Goal: Task Accomplishment & Management: Complete application form

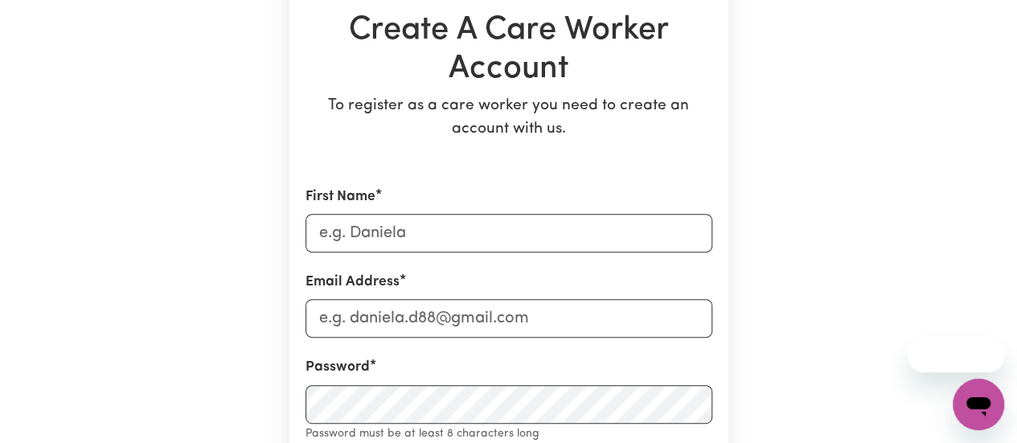
click at [445, 213] on div "First Name" at bounding box center [509, 220] width 407 height 66
click at [421, 231] on input "First Name" at bounding box center [509, 233] width 407 height 39
type input "[PERSON_NAME]"
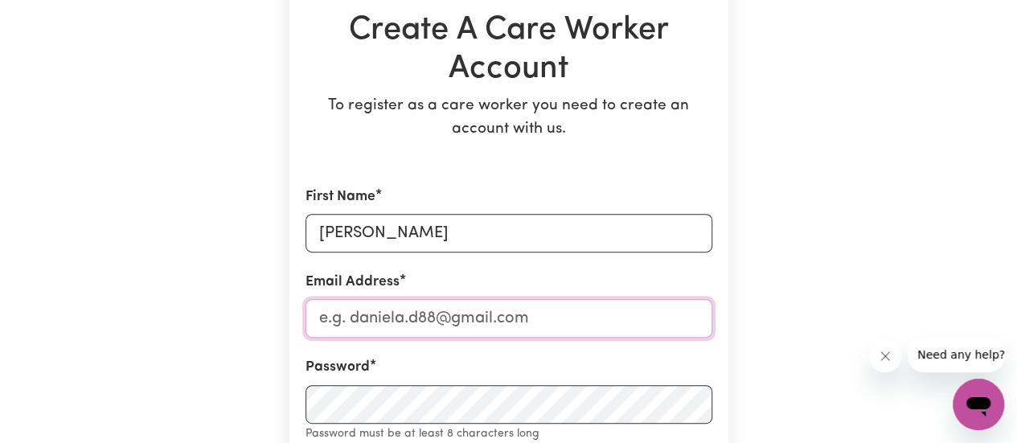
type input "[EMAIL_ADDRESS][DOMAIN_NAME]"
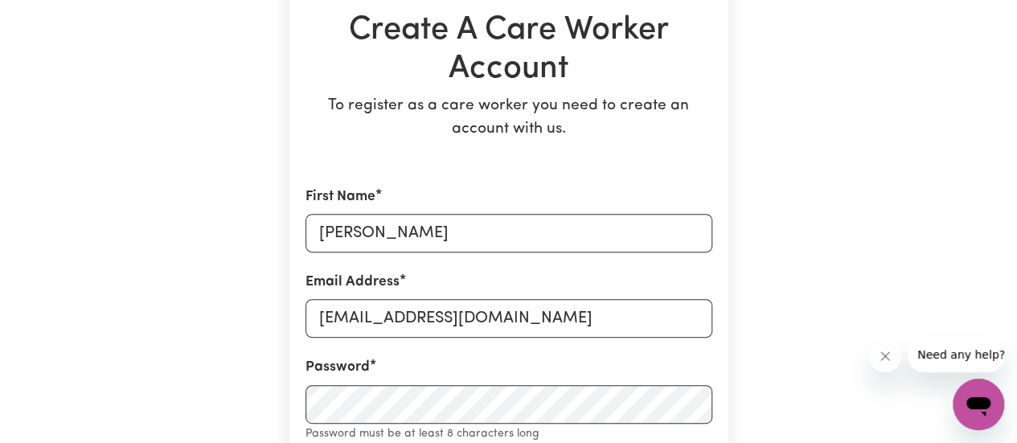
type input "0491249057"
type input "[STREET_ADDRESS][PERSON_NAME]"
type input "[PERSON_NAME]"
click at [607, 274] on div "Email Address [EMAIL_ADDRESS][DOMAIN_NAME]" at bounding box center [509, 305] width 407 height 66
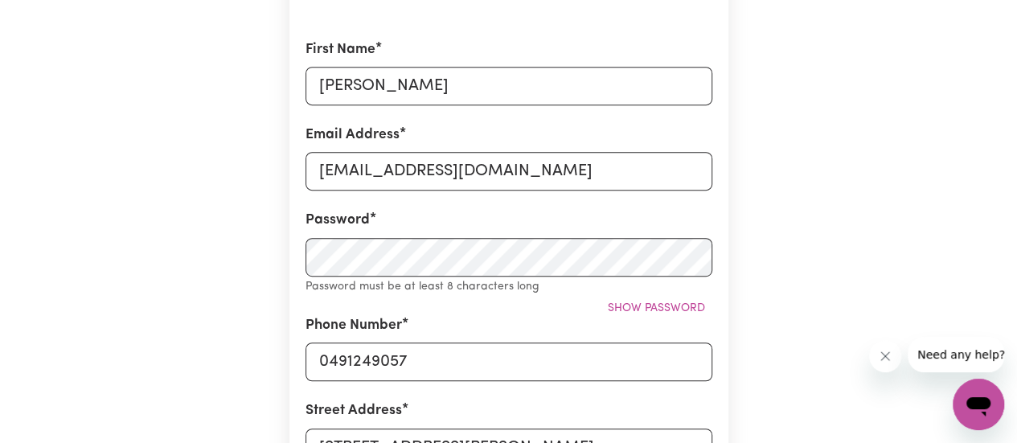
scroll to position [322, 0]
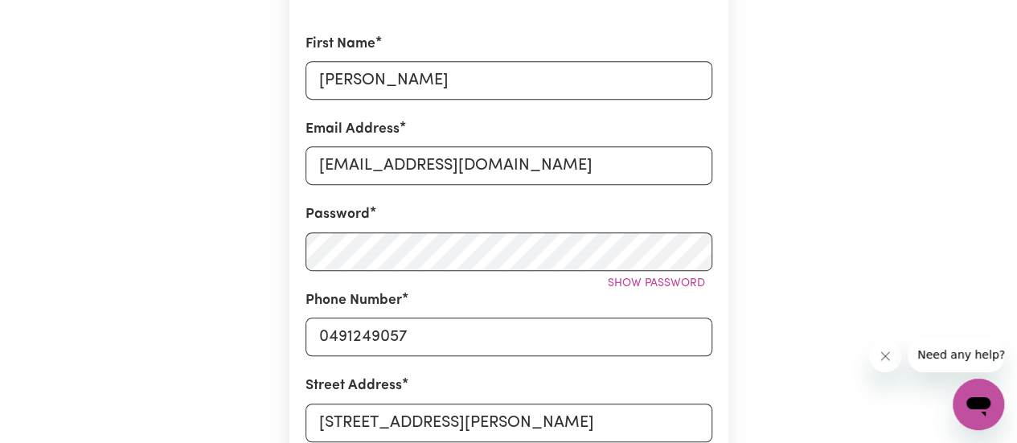
click at [642, 282] on span "Show password" at bounding box center [656, 283] width 97 height 12
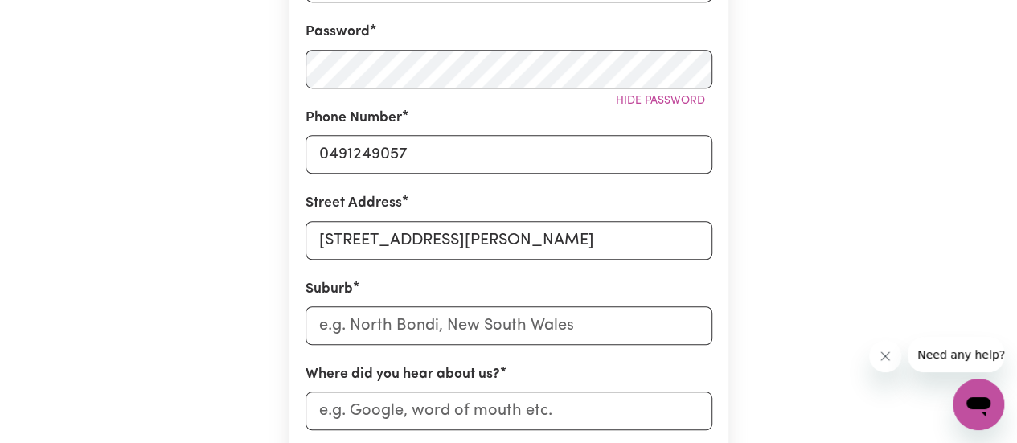
scroll to position [511, 0]
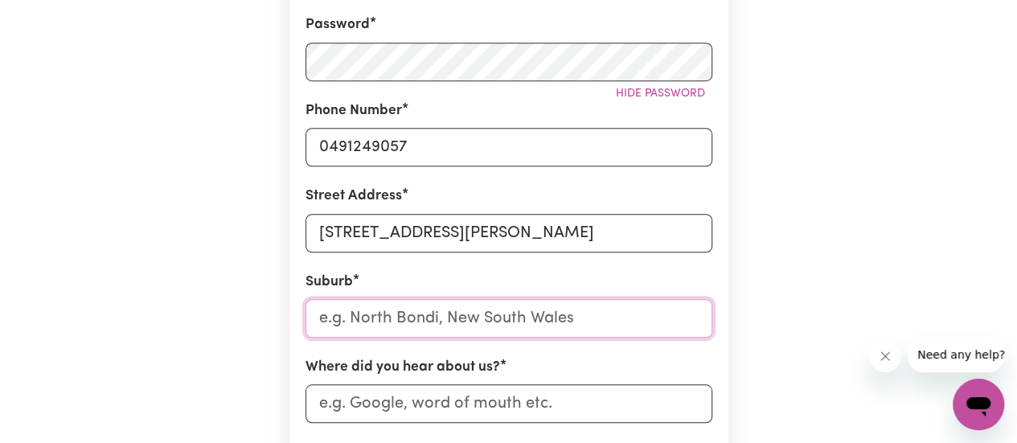
click at [395, 326] on input "text" at bounding box center [509, 318] width 407 height 39
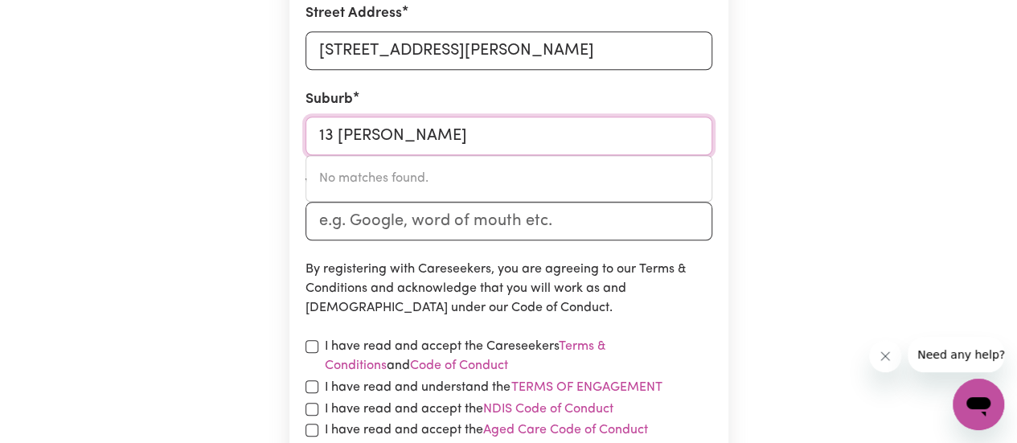
scroll to position [695, 0]
type input "1"
type input "not"
type input "[GEOGRAPHIC_DATA], [GEOGRAPHIC_DATA], 7275"
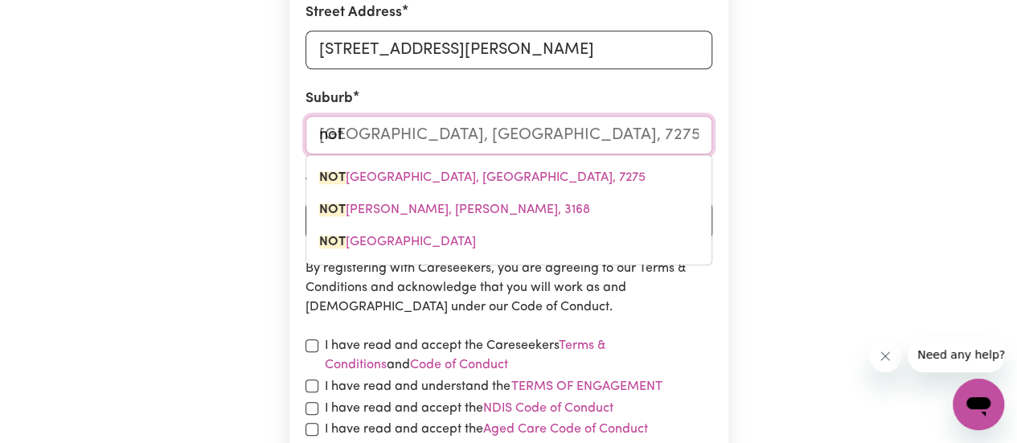
type input "no"
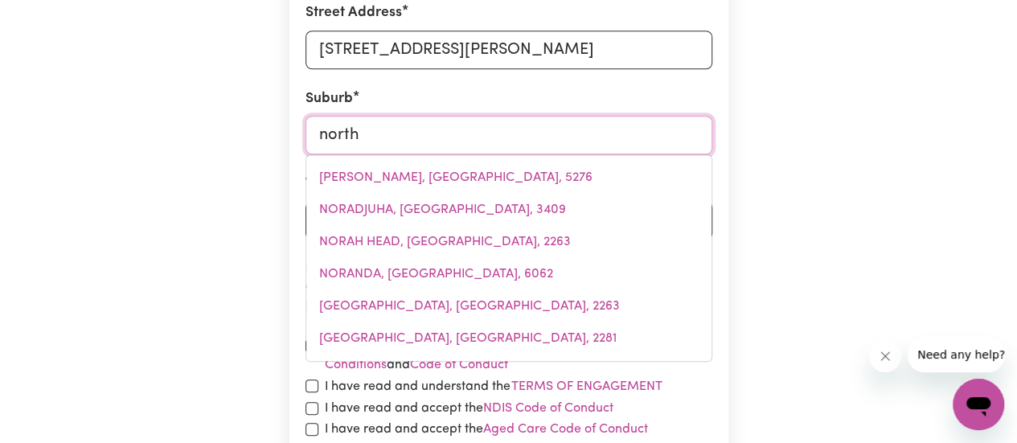
type input "north"
type input "[GEOGRAPHIC_DATA], [GEOGRAPHIC_DATA], 5006"
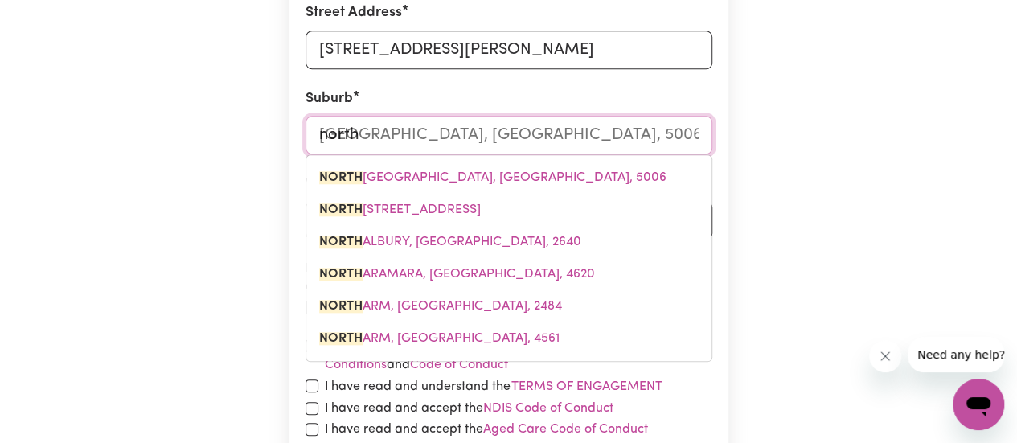
type input "north w"
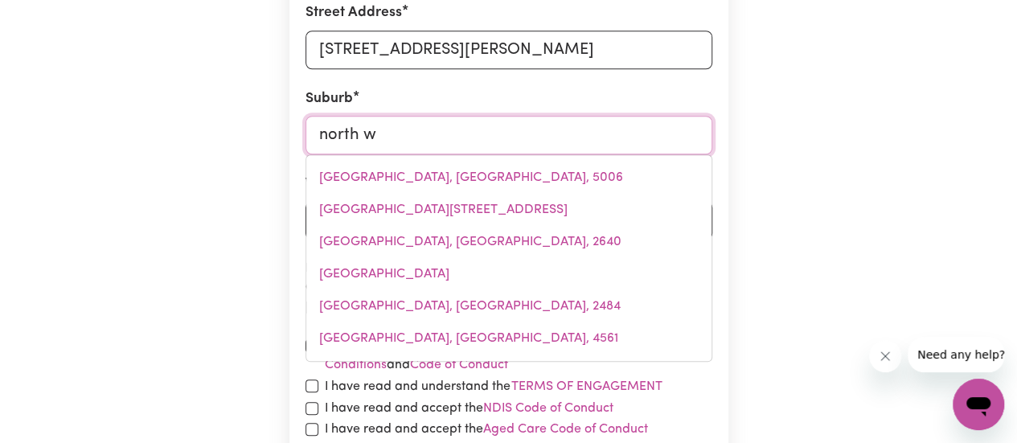
type input "north wAGGA [GEOGRAPHIC_DATA], [GEOGRAPHIC_DATA], 2650"
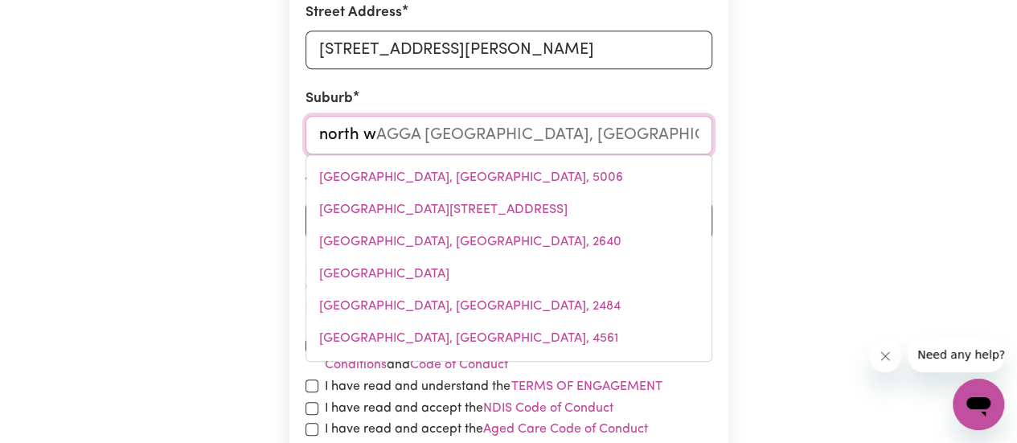
type input "north wo"
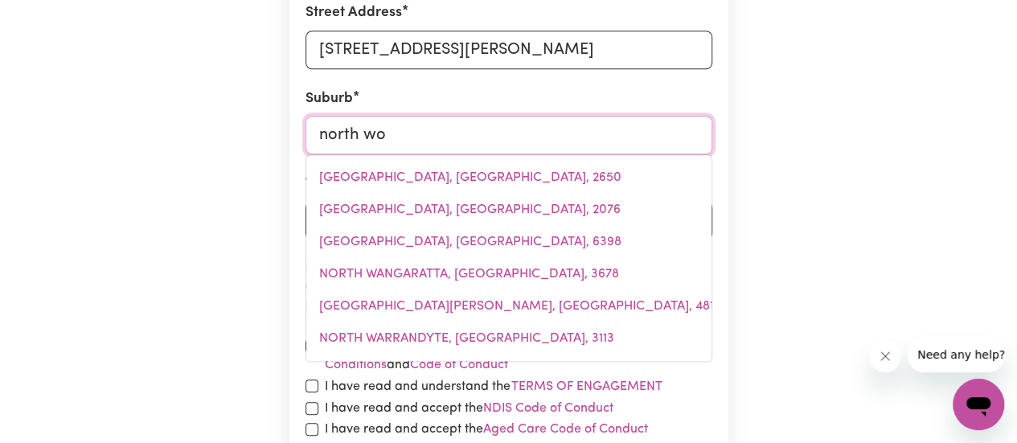
type input "north wol"
type input "[GEOGRAPHIC_DATA], [GEOGRAPHIC_DATA], 2500"
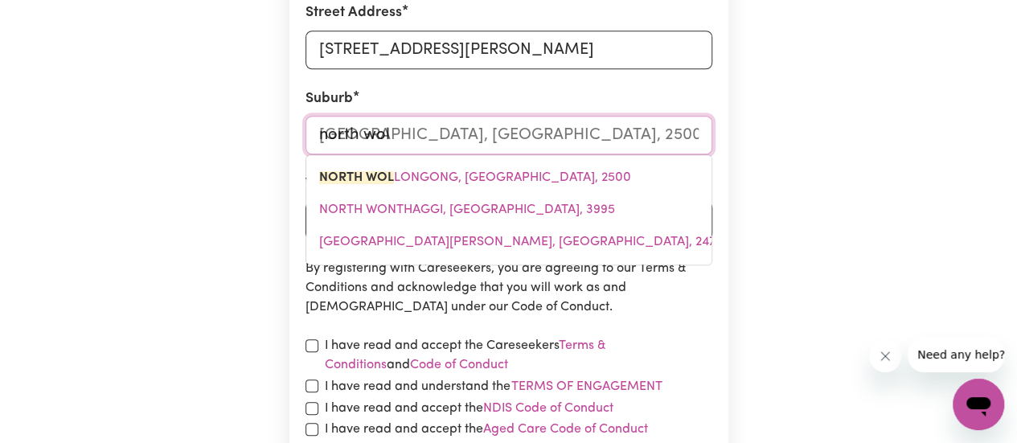
type input "north [PERSON_NAME]"
type input "[GEOGRAPHIC_DATA], [GEOGRAPHIC_DATA], 2500"
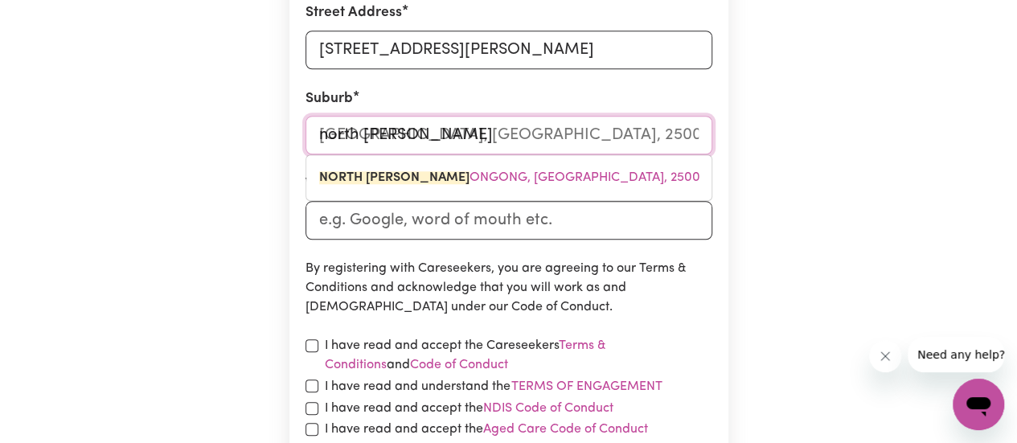
click at [421, 174] on span "[GEOGRAPHIC_DATA][PERSON_NAME], [GEOGRAPHIC_DATA], 2500" at bounding box center [509, 177] width 381 height 13
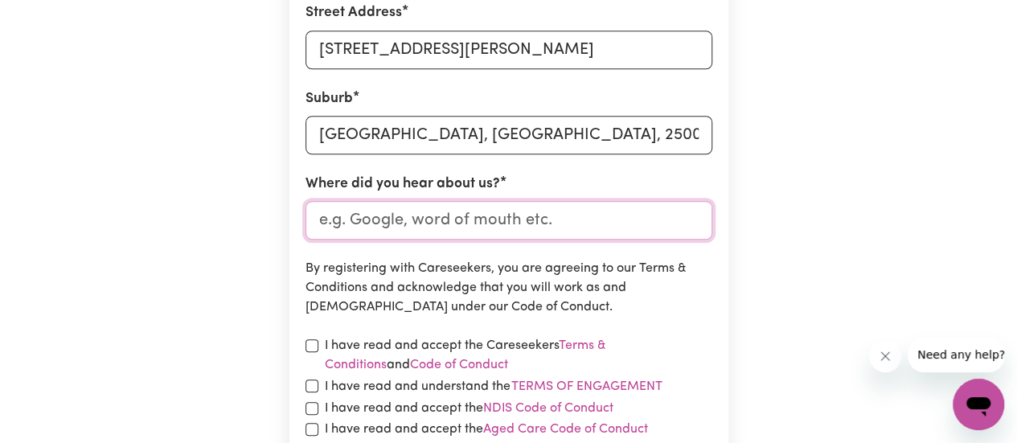
click at [368, 227] on input "Where did you hear about us?" at bounding box center [509, 220] width 407 height 39
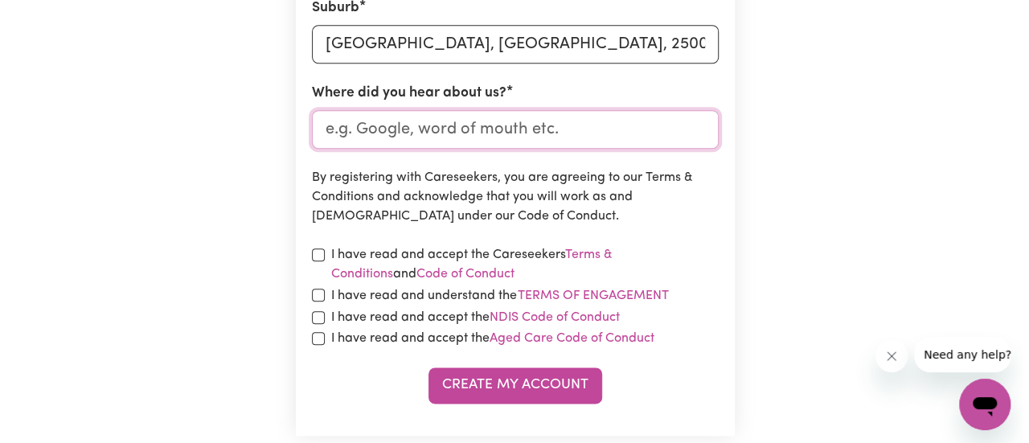
scroll to position [786, 0]
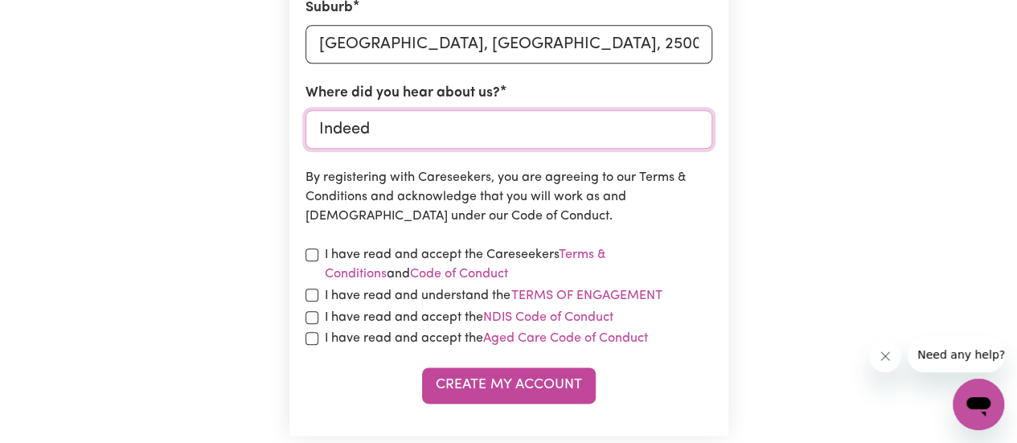
type input "Indeed"
click at [313, 255] on input "checkbox" at bounding box center [312, 254] width 13 height 13
checkbox input "true"
click at [309, 294] on input "checkbox" at bounding box center [312, 295] width 13 height 13
checkbox input "true"
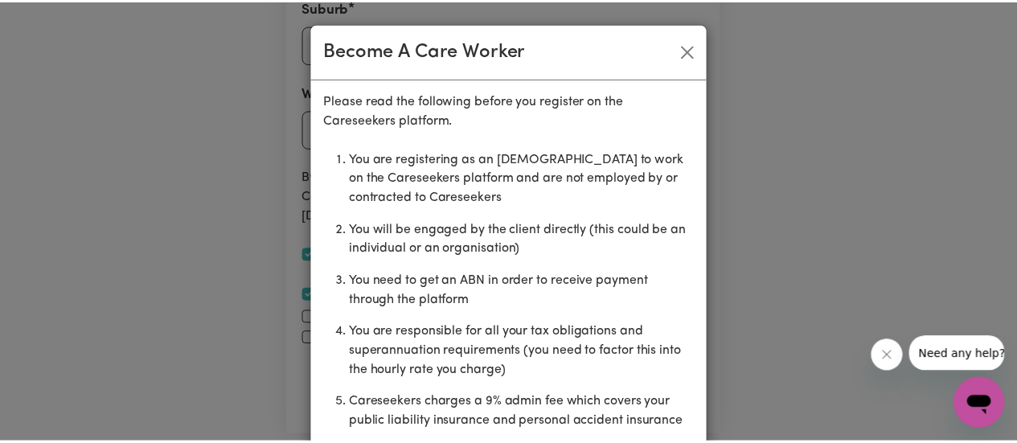
scroll to position [100, 0]
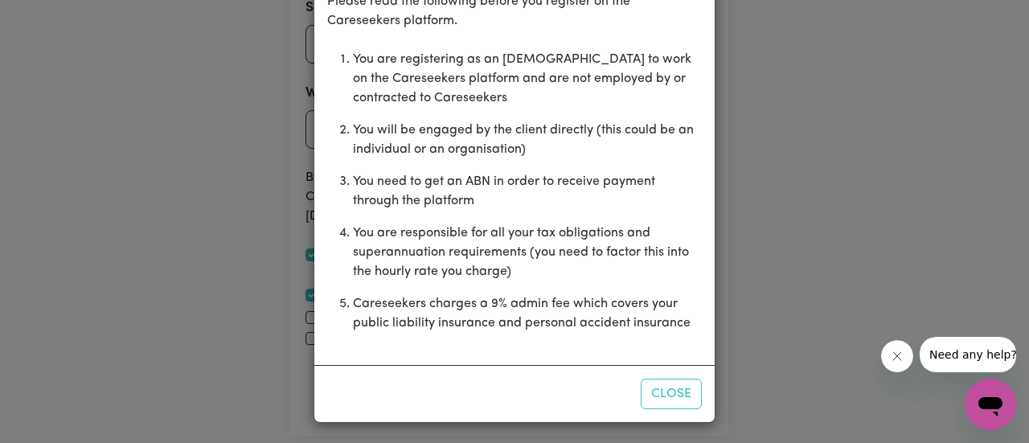
click at [661, 396] on button "Close" at bounding box center [671, 394] width 61 height 31
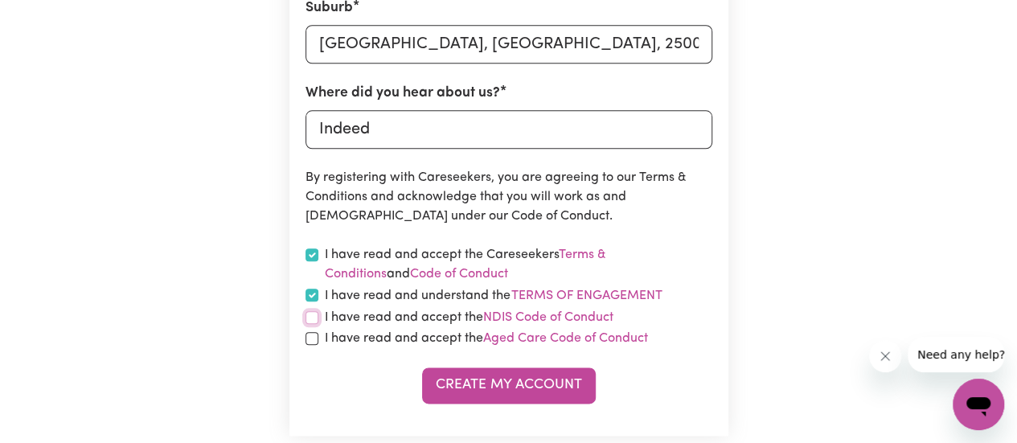
click at [314, 319] on input "checkbox" at bounding box center [312, 317] width 13 height 13
checkbox input "true"
click at [314, 339] on input "checkbox" at bounding box center [312, 338] width 13 height 13
checkbox input "true"
click at [509, 388] on button "Create My Account" at bounding box center [509, 384] width 174 height 35
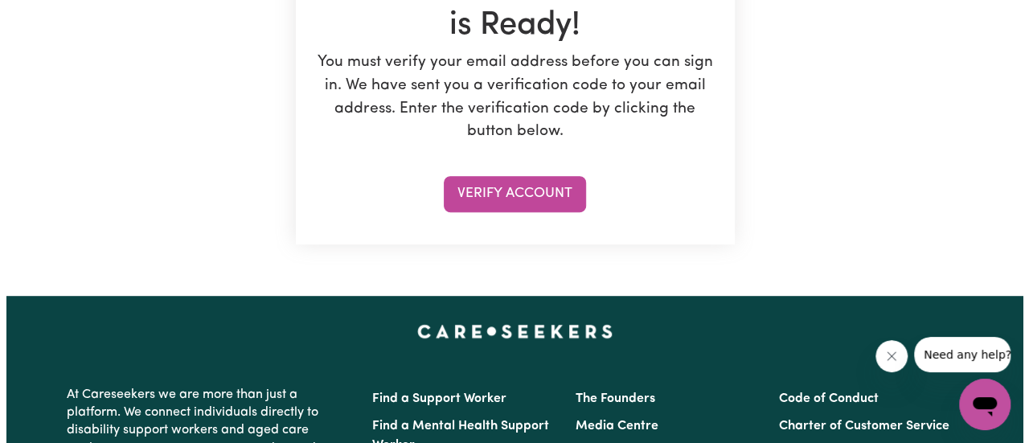
scroll to position [317, 0]
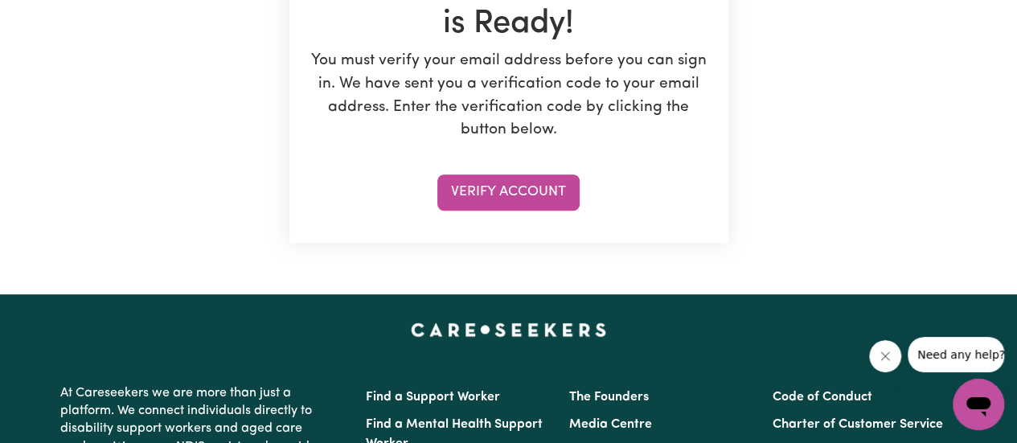
click at [492, 203] on button "Verify Account" at bounding box center [508, 191] width 142 height 35
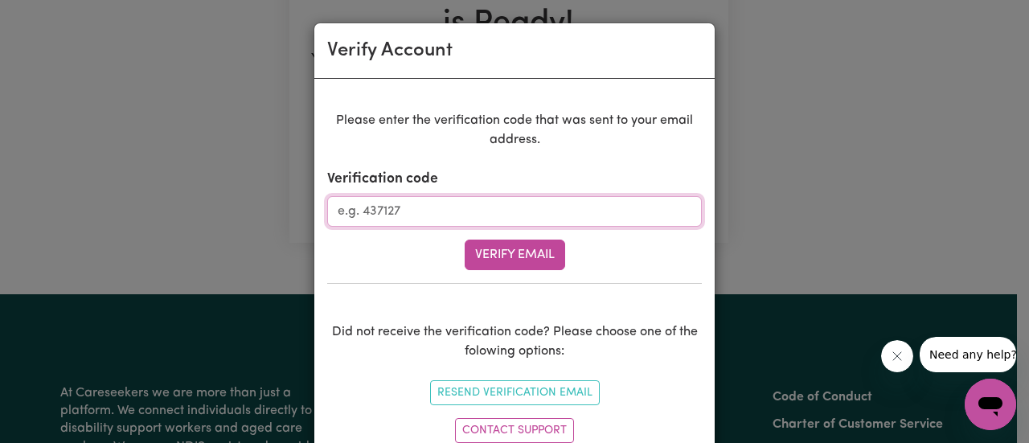
click at [540, 219] on input "Verification code" at bounding box center [514, 211] width 375 height 31
type input "842419"
click at [495, 255] on button "Verify Email" at bounding box center [515, 255] width 101 height 31
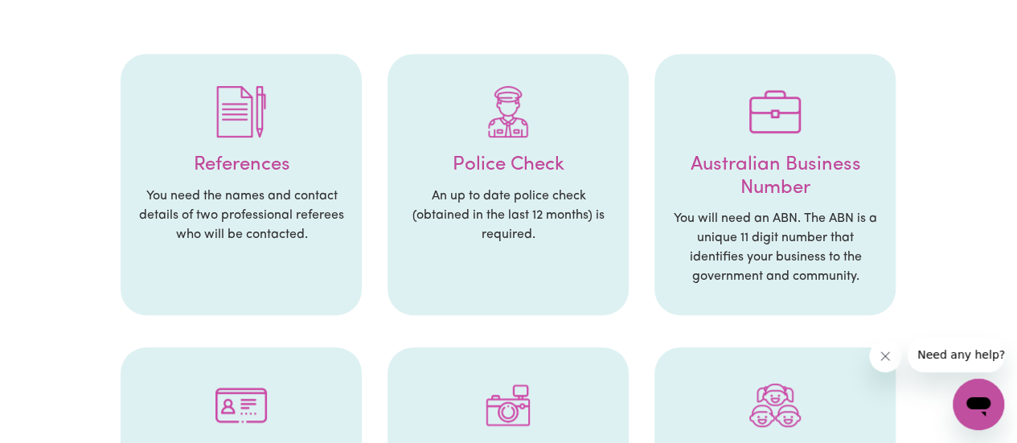
scroll to position [328, 0]
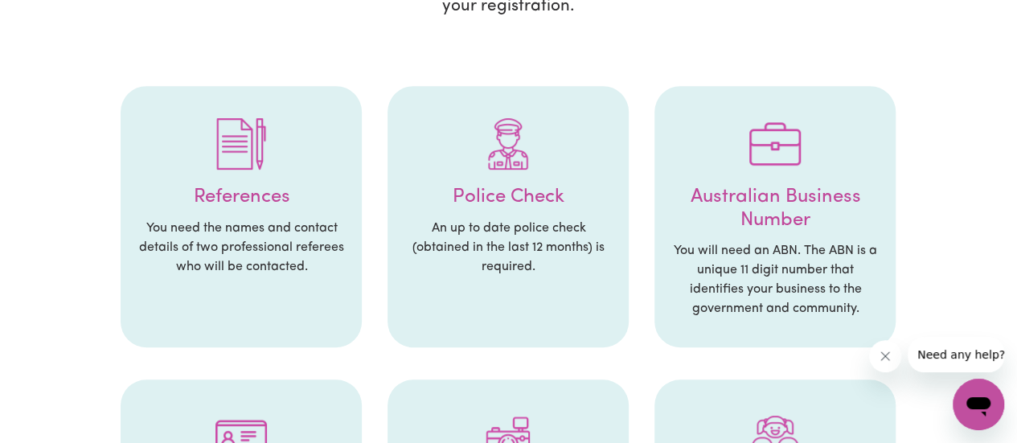
click at [737, 186] on h4 "Australian Business Number" at bounding box center [775, 209] width 209 height 47
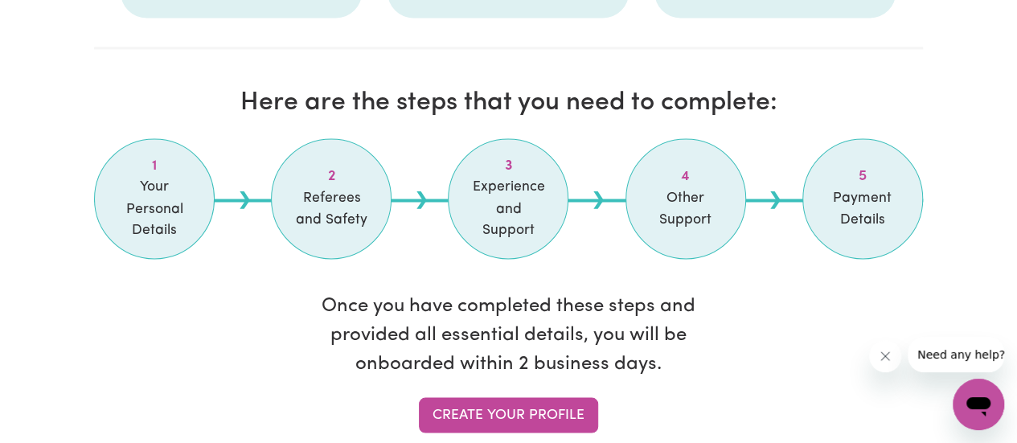
scroll to position [1460, 0]
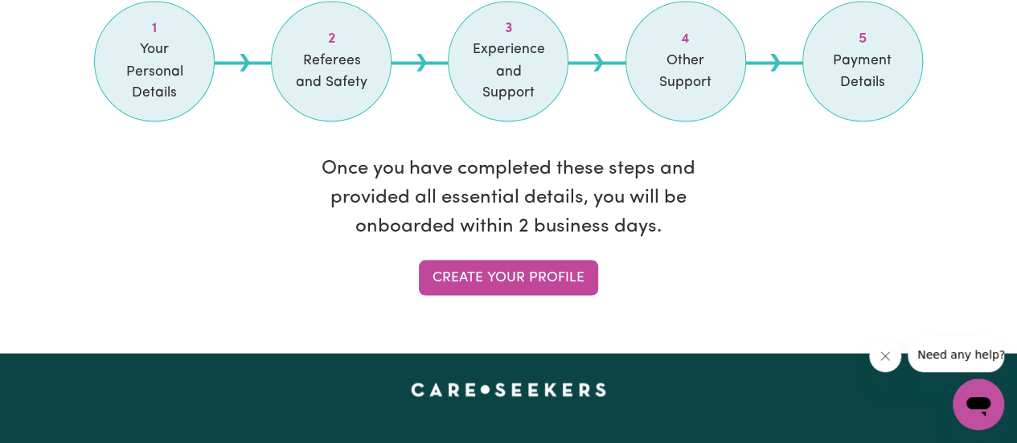
click at [474, 260] on link "Create your profile" at bounding box center [508, 277] width 179 height 35
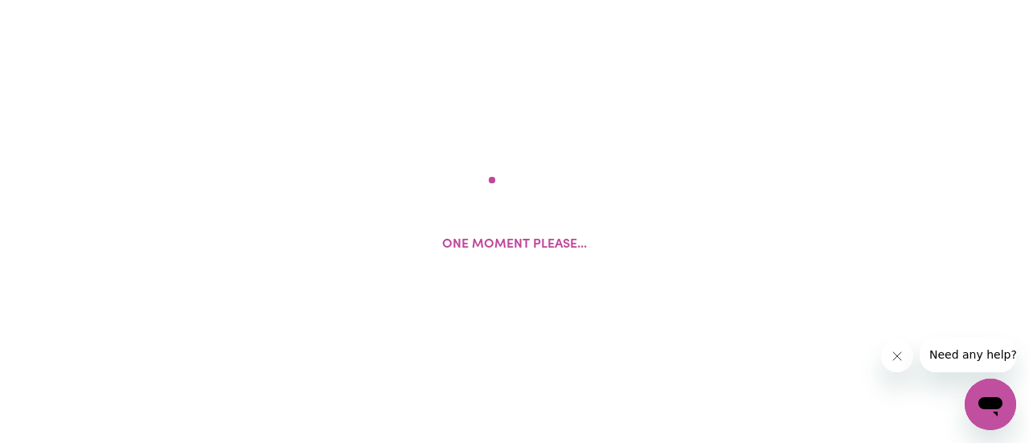
select select "Studying a healthcare related degree or qualification"
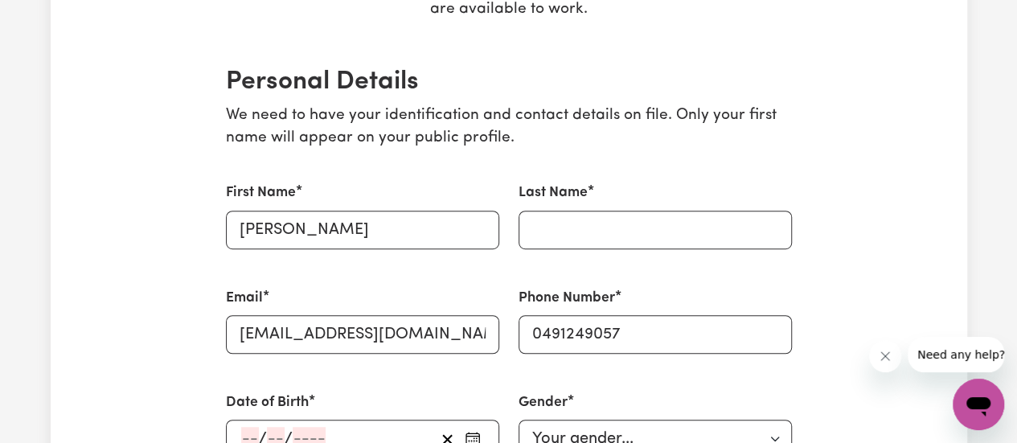
scroll to position [338, 0]
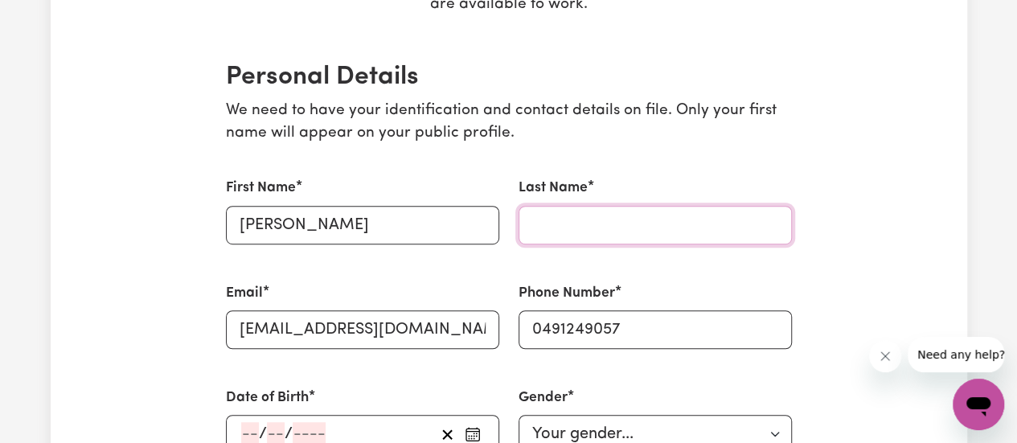
click at [571, 221] on input "Last Name" at bounding box center [655, 225] width 273 height 39
type input "[PERSON_NAME]"
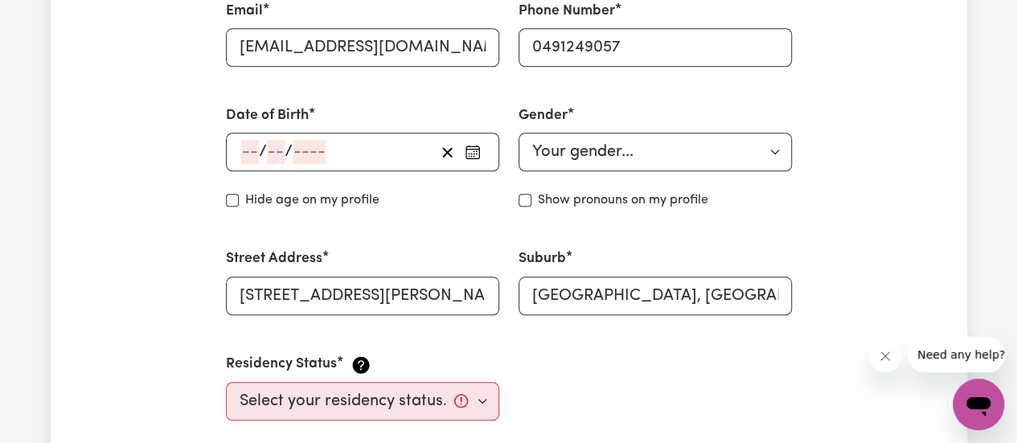
scroll to position [623, 0]
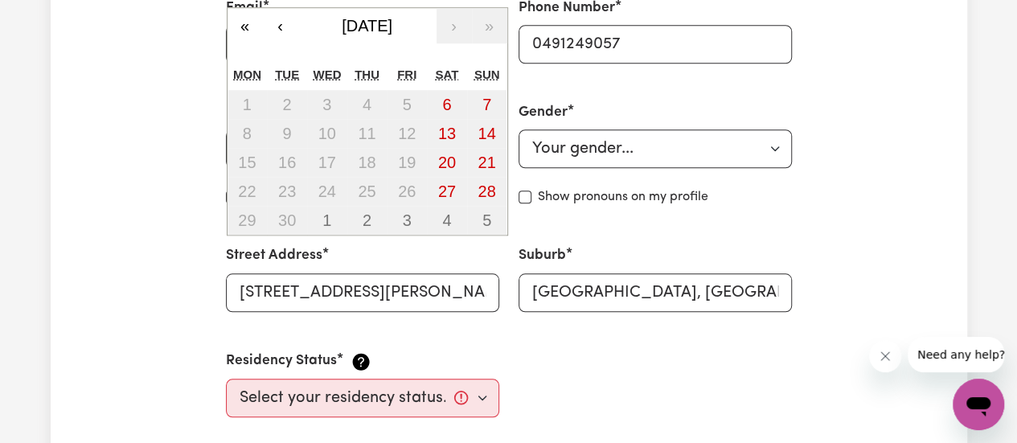
click at [252, 145] on div "/ / « ‹ [DATE] › » Mon Tue Wed Thu Fri Sat Sun 1 2 3 4 5 6 7 8 9 10 11 12 13 14…" at bounding box center [362, 148] width 273 height 39
click at [342, 28] on span "[DATE]" at bounding box center [367, 26] width 51 height 18
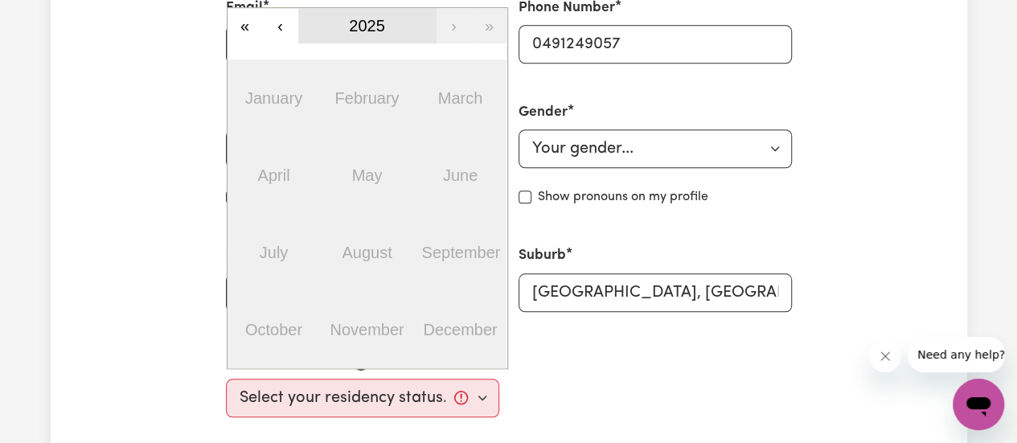
click at [373, 20] on span "2025" at bounding box center [367, 26] width 36 height 18
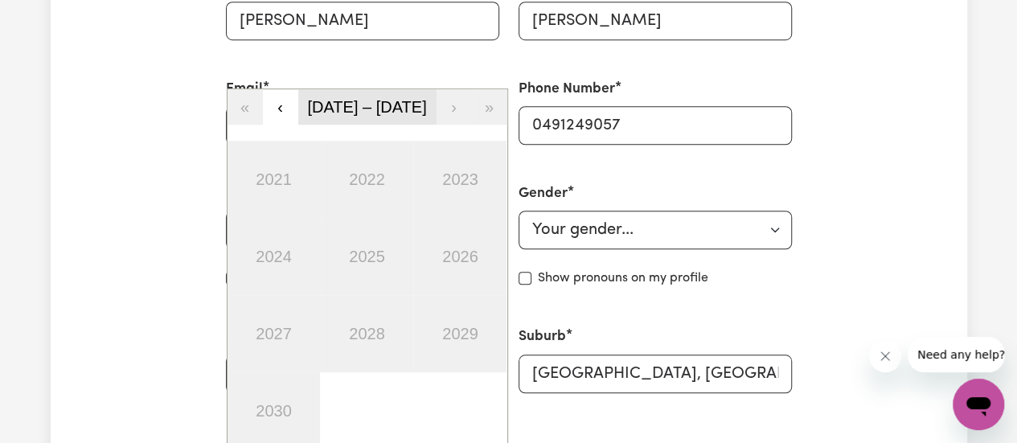
scroll to position [556, 0]
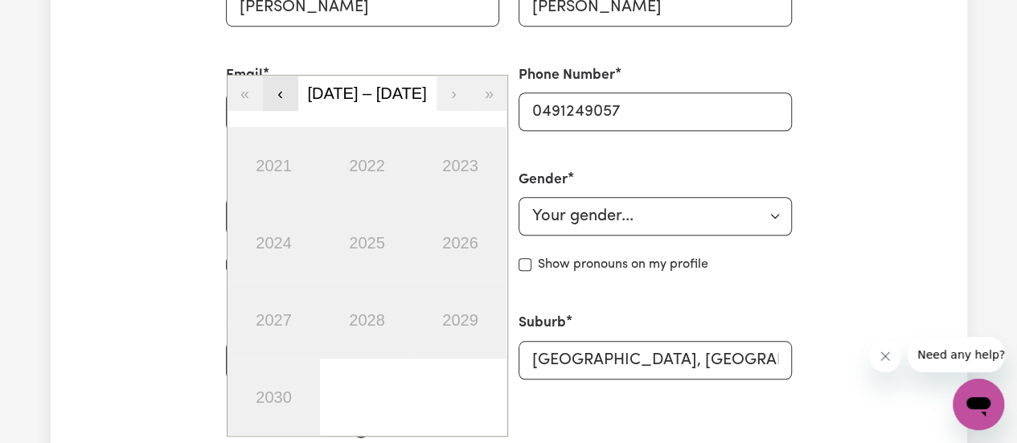
click at [280, 91] on button "‹" at bounding box center [280, 93] width 35 height 35
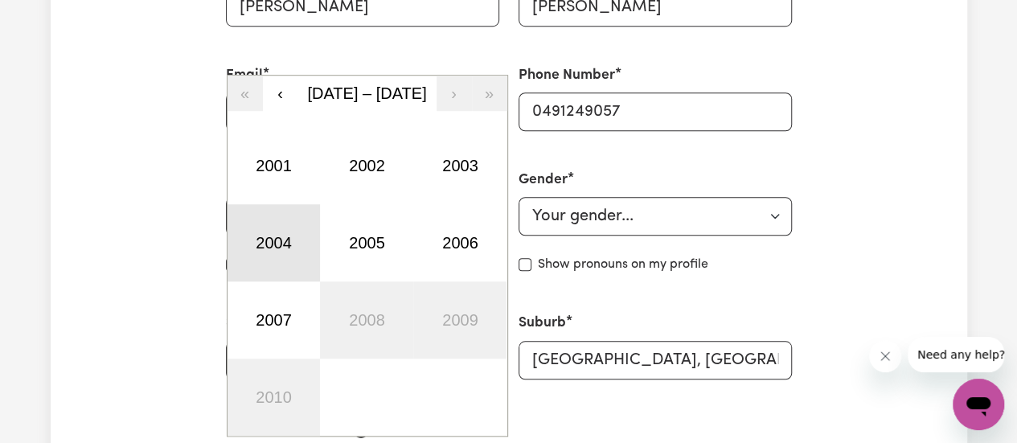
click at [288, 242] on button "2004" at bounding box center [274, 242] width 93 height 77
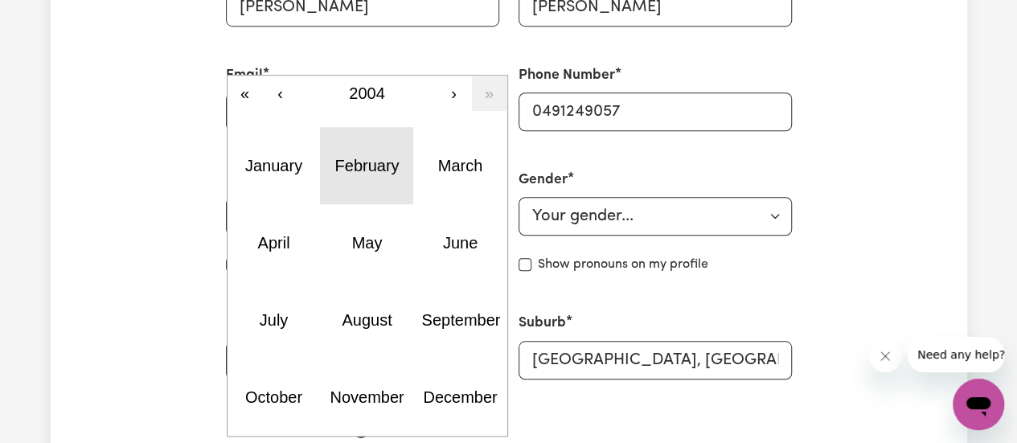
click at [367, 163] on abbr "February" at bounding box center [366, 166] width 64 height 18
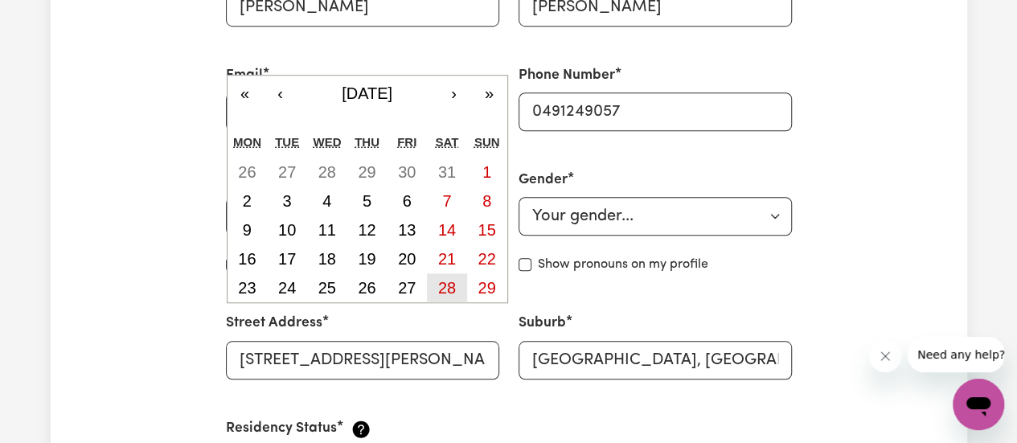
click at [442, 287] on abbr "28" at bounding box center [447, 288] width 18 height 18
type input "[DATE]"
type input "28"
type input "2"
type input "2004"
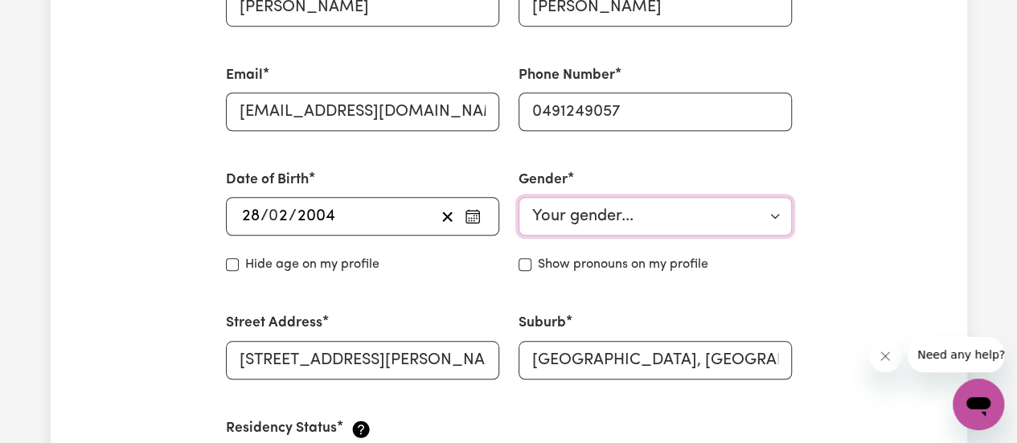
click at [671, 210] on select "Your gender... [DEMOGRAPHIC_DATA] [DEMOGRAPHIC_DATA] [DEMOGRAPHIC_DATA] Other P…" at bounding box center [655, 216] width 273 height 39
select select "[DEMOGRAPHIC_DATA]"
click at [519, 197] on select "Your gender... [DEMOGRAPHIC_DATA] [DEMOGRAPHIC_DATA] [DEMOGRAPHIC_DATA] Other P…" at bounding box center [655, 216] width 273 height 39
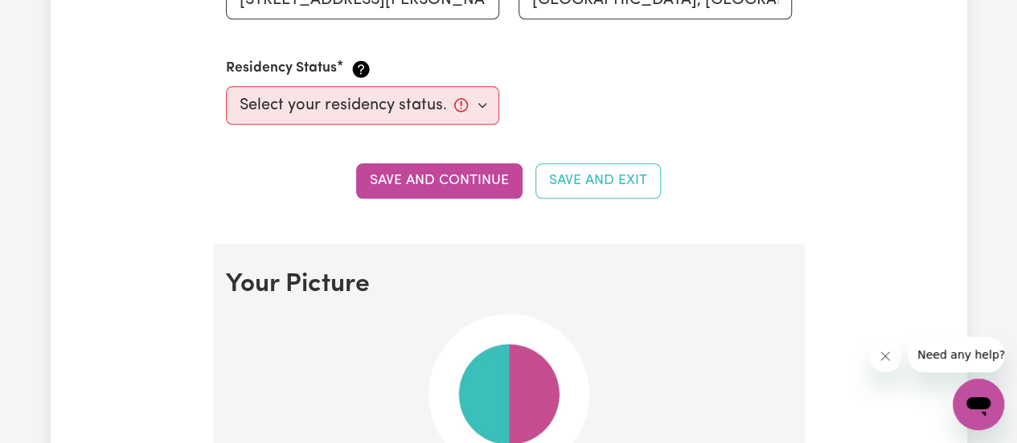
scroll to position [909, 0]
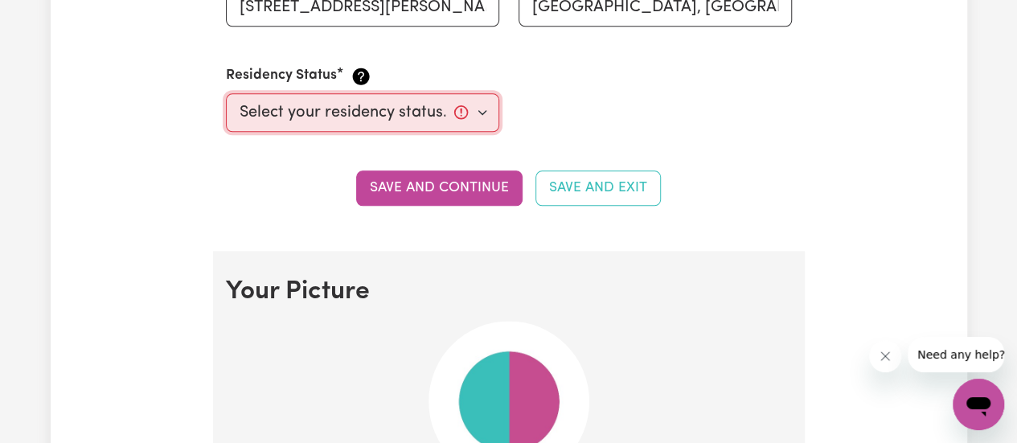
click at [404, 120] on select "Select your residency status... [DEMOGRAPHIC_DATA] citizen Australian PR [DEMOG…" at bounding box center [362, 112] width 273 height 39
select select "Student Visa"
click at [226, 93] on select "Select your residency status... [DEMOGRAPHIC_DATA] citizen Australian PR [DEMOG…" at bounding box center [362, 112] width 273 height 39
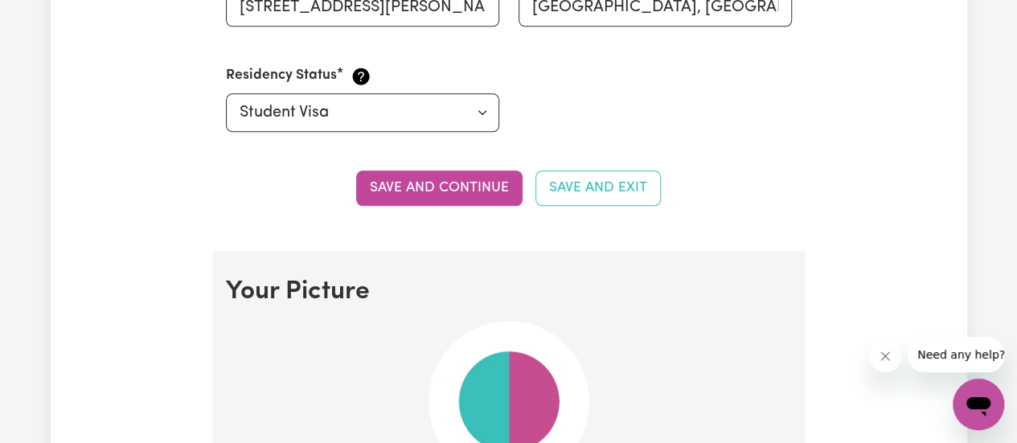
click at [439, 185] on button "Save and continue" at bounding box center [439, 187] width 166 height 35
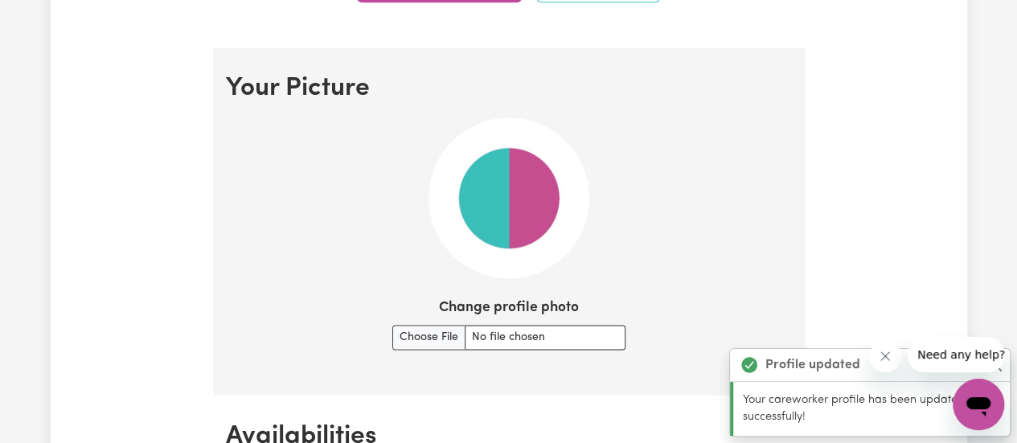
scroll to position [915, 0]
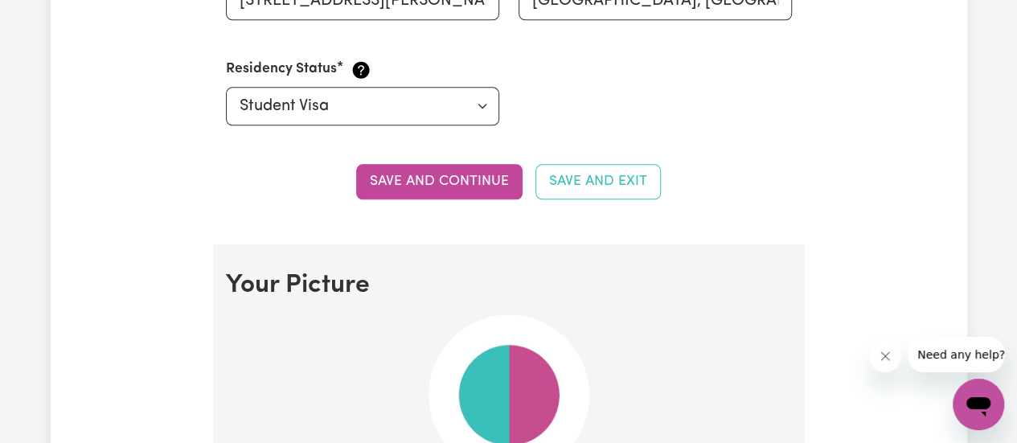
click at [462, 184] on button "Save and continue" at bounding box center [439, 181] width 166 height 35
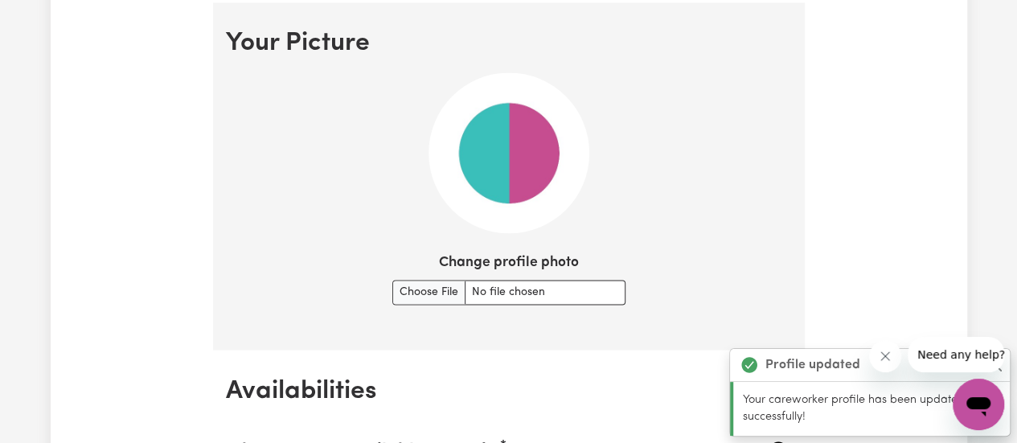
scroll to position [1156, 0]
click at [439, 293] on input "Change profile photo" at bounding box center [508, 293] width 233 height 25
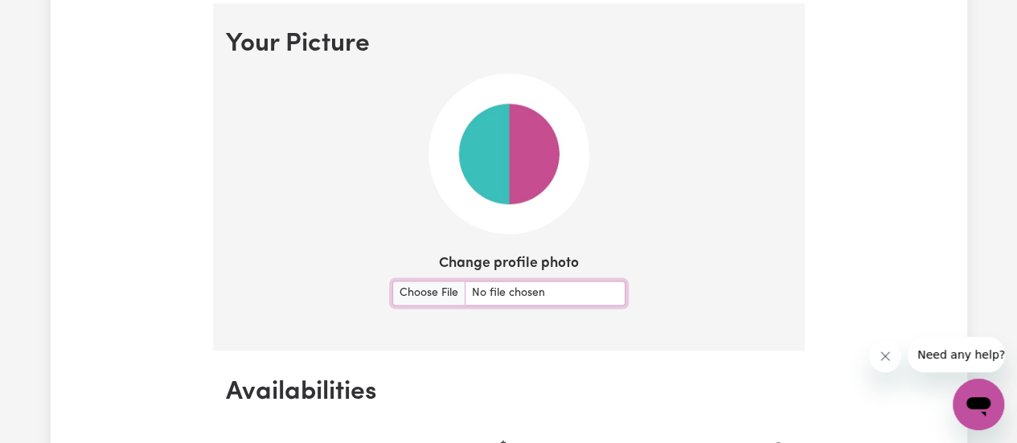
type input "C:\fakepath\447967736_3642014182779457_5932397934840611139_n.jpg"
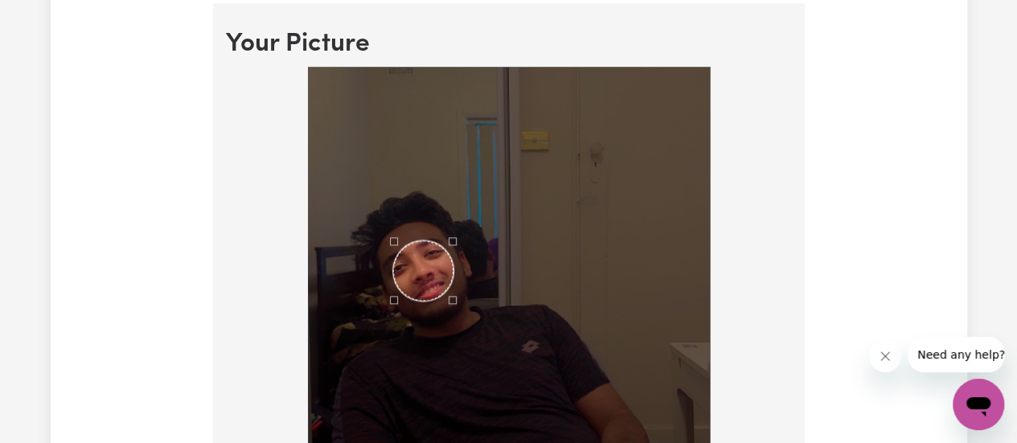
click at [418, 271] on div "Use the arrow keys to move the crop selection area" at bounding box center [423, 270] width 60 height 60
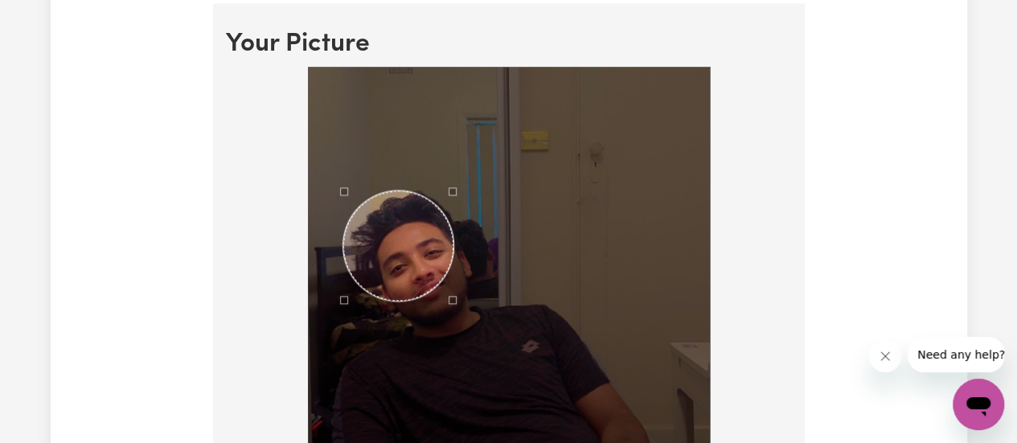
click at [333, 129] on div at bounding box center [509, 268] width 402 height 402
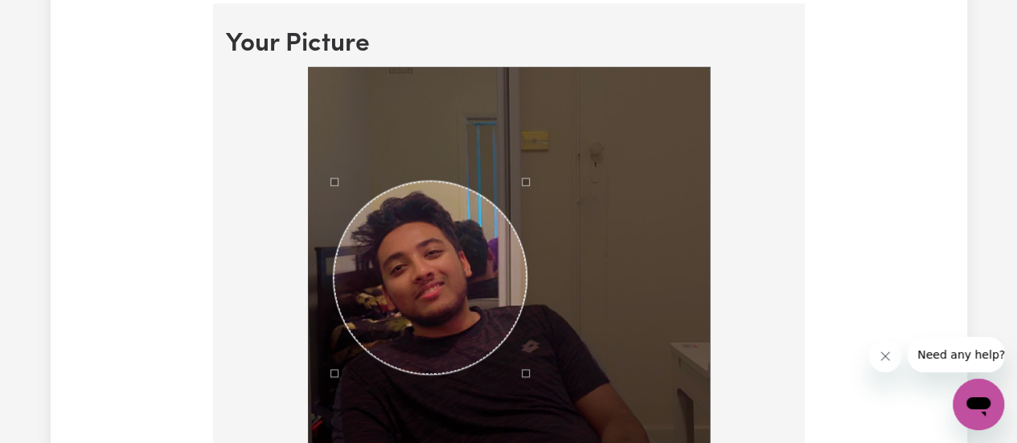
click at [523, 388] on div at bounding box center [509, 268] width 402 height 402
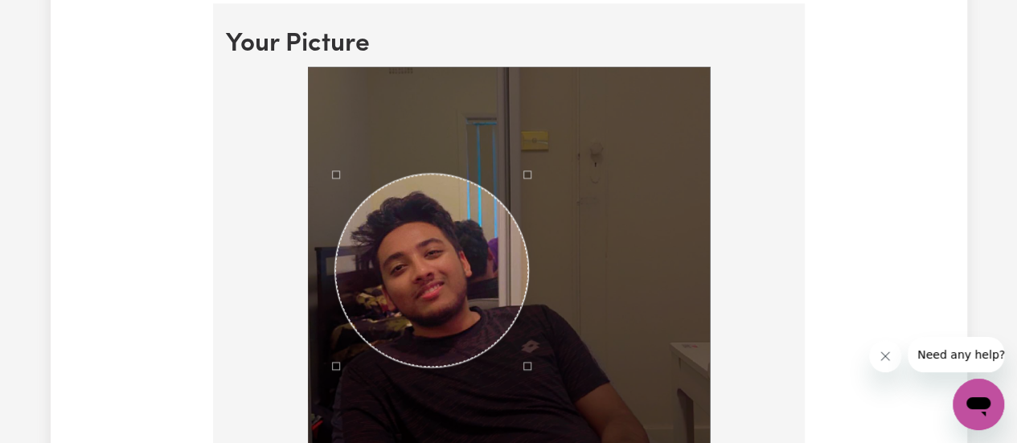
click at [457, 338] on div "Use the arrow keys to move the crop selection area" at bounding box center [431, 270] width 193 height 193
click at [452, 339] on div "Use the arrow keys to move the crop selection area" at bounding box center [426, 270] width 193 height 193
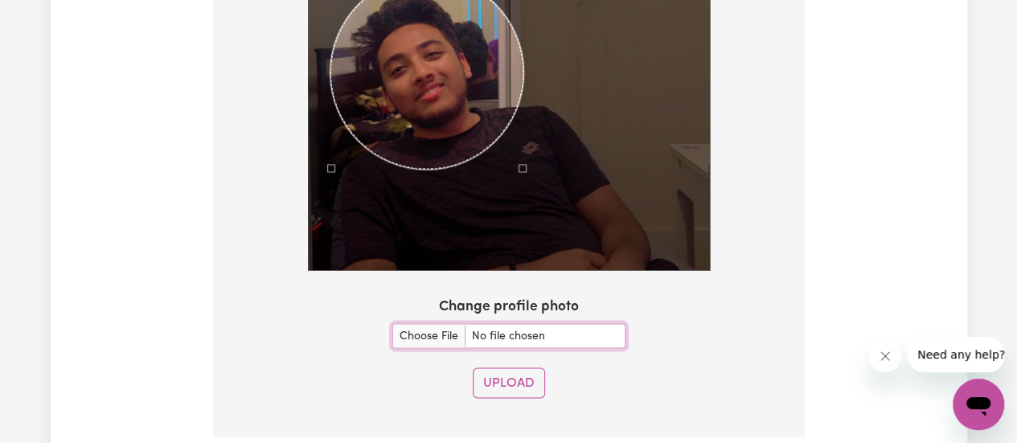
scroll to position [1356, 0]
click at [530, 377] on button "Upload" at bounding box center [509, 382] width 72 height 31
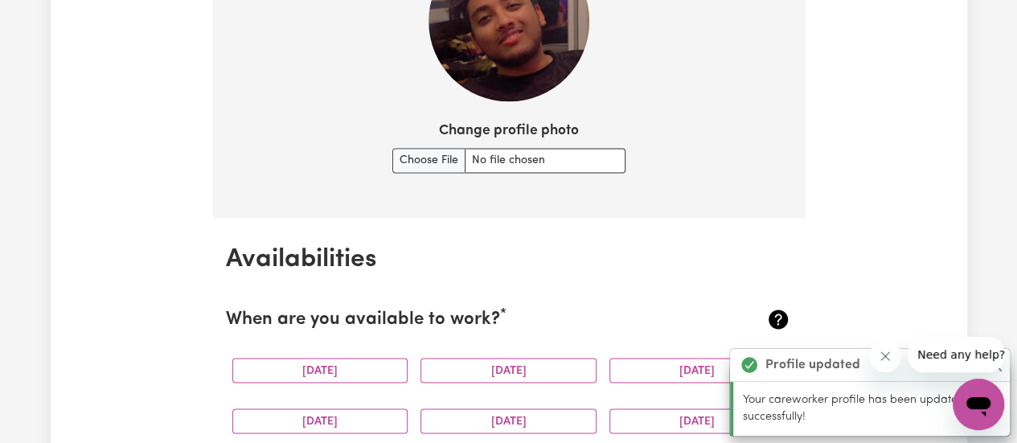
scroll to position [1505, 0]
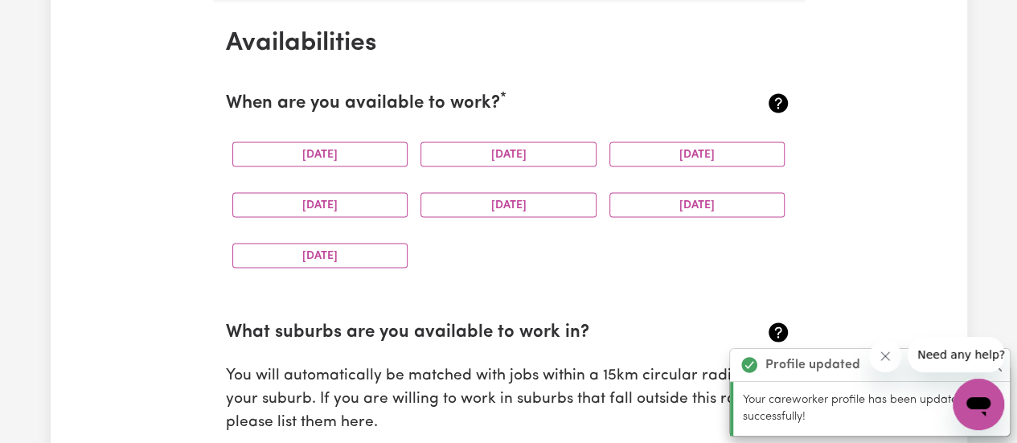
click at [337, 149] on button "[DATE]" at bounding box center [320, 154] width 176 height 25
click at [466, 163] on button "[DATE]" at bounding box center [509, 154] width 176 height 25
click at [537, 142] on button "[DATE]" at bounding box center [509, 154] width 176 height 25
click at [638, 156] on button "[DATE]" at bounding box center [697, 154] width 176 height 25
click at [565, 150] on button "[DATE]" at bounding box center [509, 154] width 176 height 25
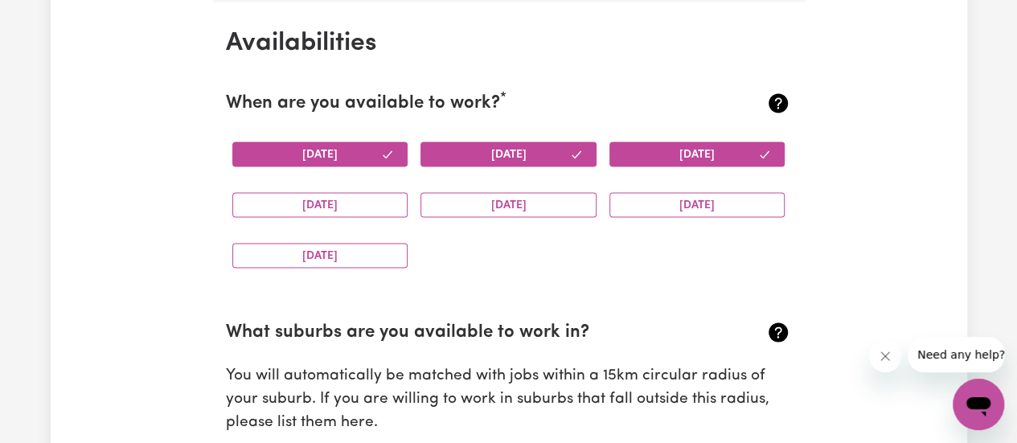
scroll to position [1496, 0]
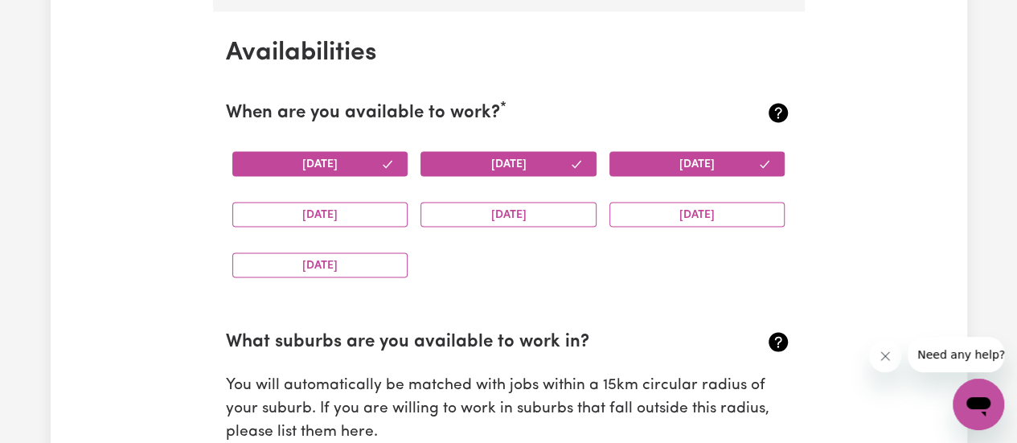
click at [352, 211] on button "[DATE]" at bounding box center [320, 214] width 176 height 25
click at [486, 210] on button "[DATE]" at bounding box center [509, 214] width 176 height 25
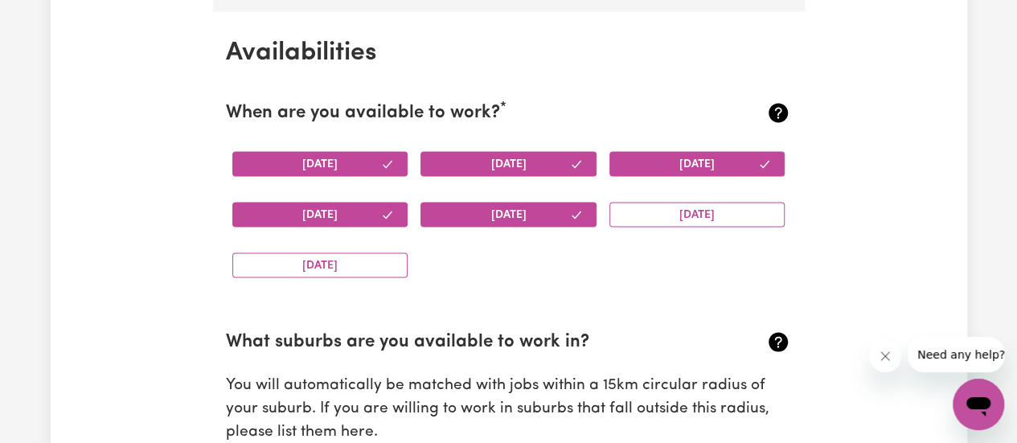
click at [381, 259] on button "[DATE]" at bounding box center [320, 264] width 176 height 25
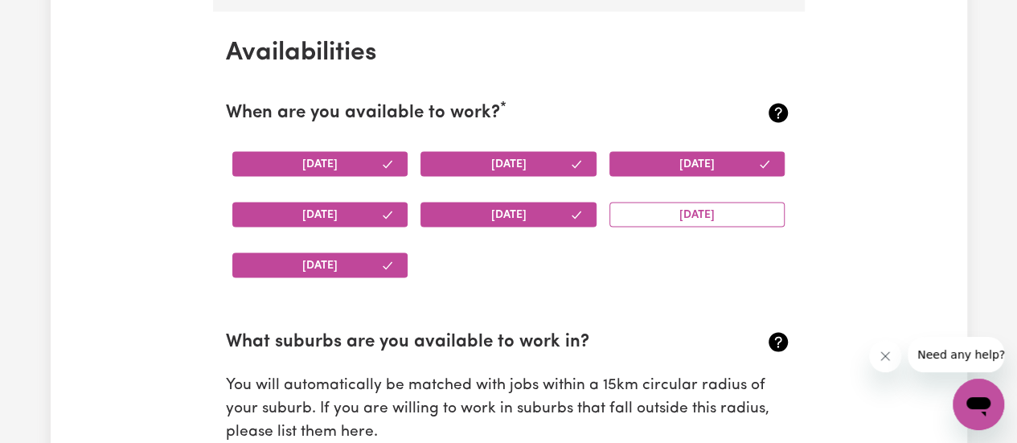
click at [720, 207] on button "[DATE]" at bounding box center [697, 214] width 176 height 25
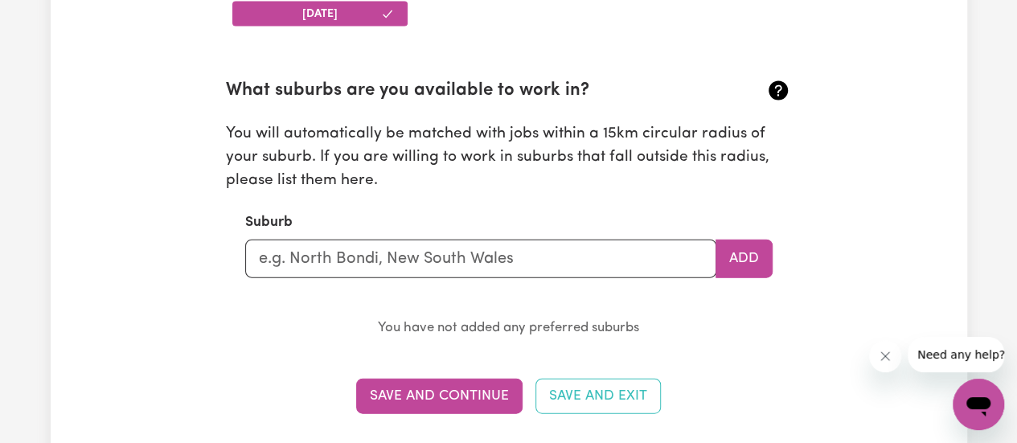
scroll to position [1745, 0]
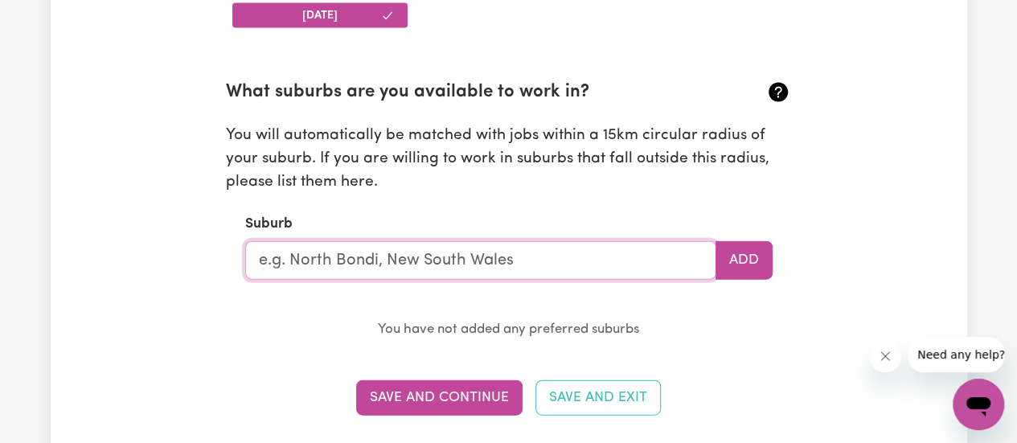
click at [413, 265] on input "text" at bounding box center [480, 260] width 471 height 39
click at [428, 380] on button "Save and Continue" at bounding box center [439, 397] width 166 height 35
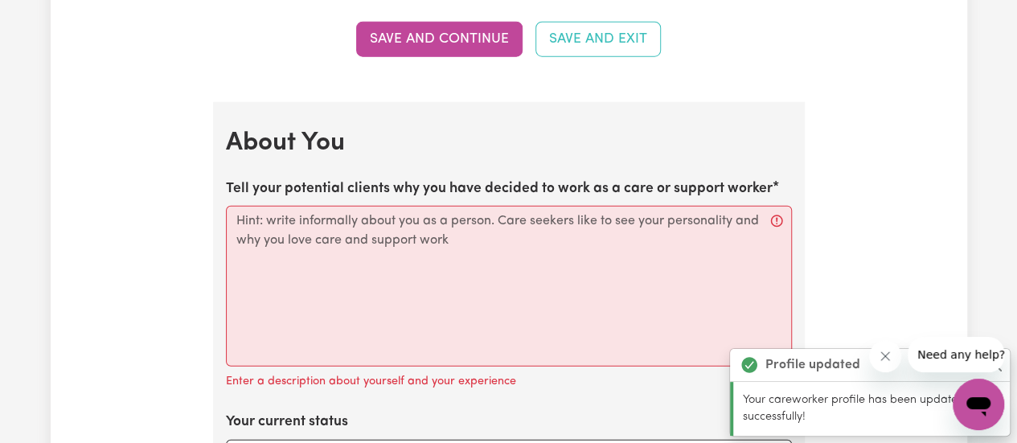
scroll to position [2105, 0]
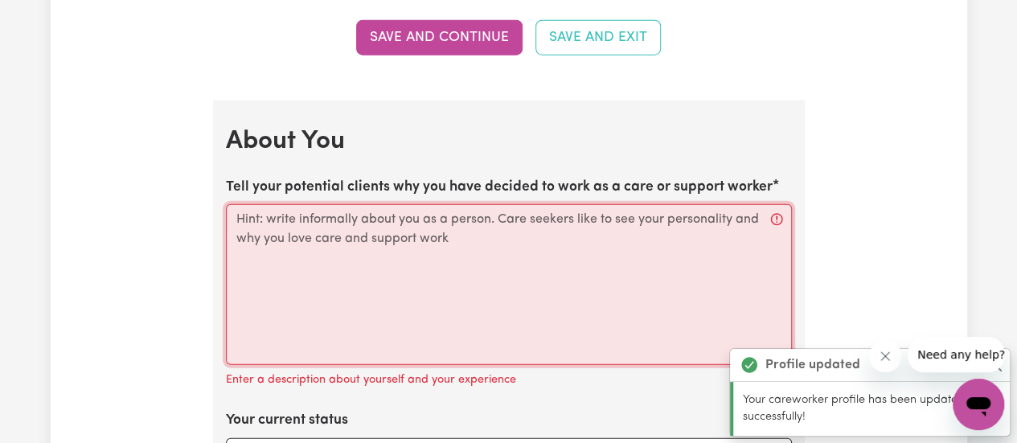
click at [364, 250] on textarea "Tell your potential clients why you have decided to work as a care or support w…" at bounding box center [509, 284] width 566 height 161
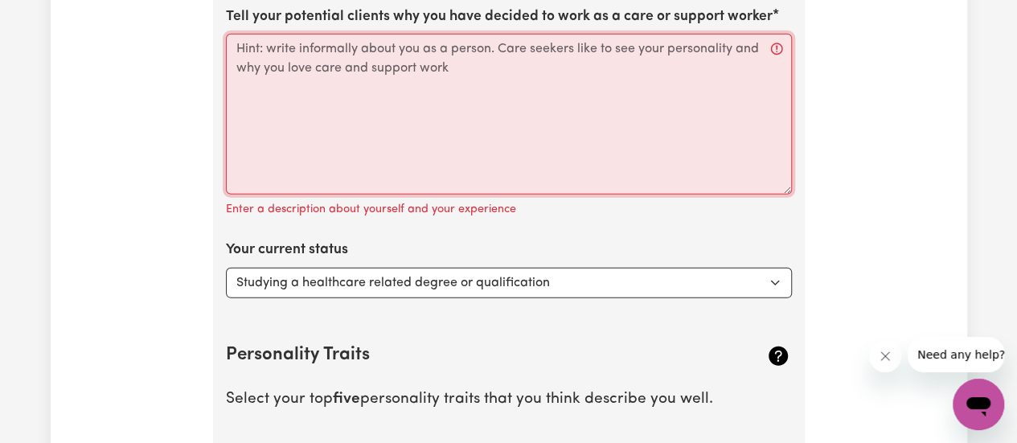
scroll to position [2285, 0]
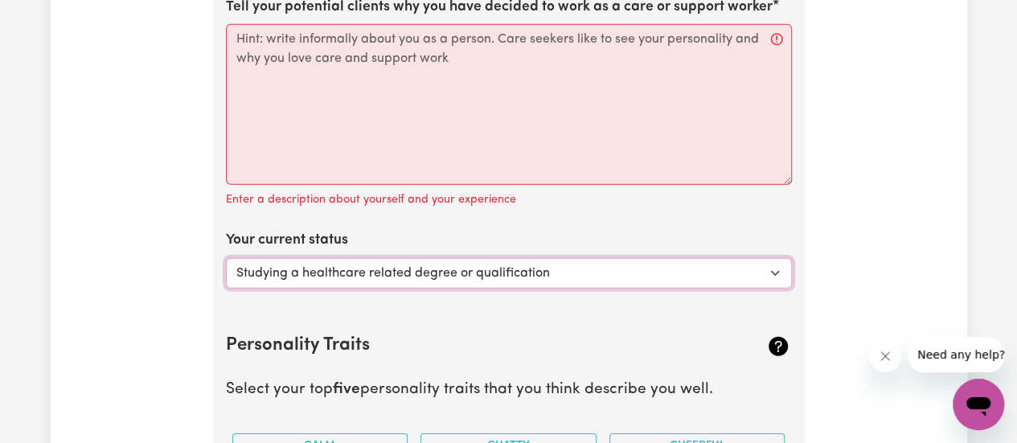
click at [396, 271] on select "Select... Studying a healthcare related degree or qualification Studying a non-…" at bounding box center [509, 273] width 566 height 31
click at [437, 272] on select "Select... Studying a healthcare related degree or qualification Studying a non-…" at bounding box center [509, 273] width 566 height 31
select select "Studying a non-healthcare related degree or qualification"
click at [226, 258] on select "Select... Studying a healthcare related degree or qualification Studying a non-…" at bounding box center [509, 273] width 566 height 31
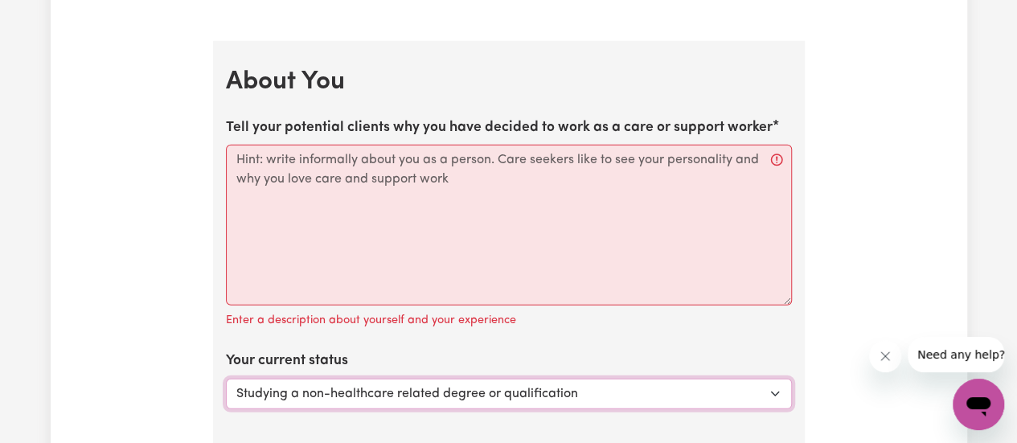
scroll to position [2160, 0]
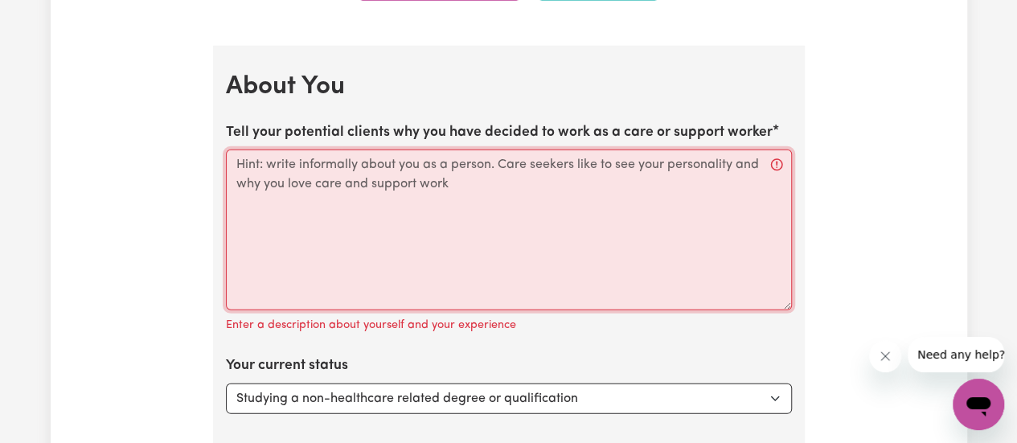
click at [363, 185] on textarea "Tell your potential clients why you have decided to work as a care or support w…" at bounding box center [509, 230] width 566 height 161
click at [613, 174] on textarea "Tell your potential clients why you have decided to work as a care or support w…" at bounding box center [509, 230] width 566 height 161
click at [444, 170] on textarea "Tell your potential clients why you have decided to work as a care or support w…" at bounding box center [509, 230] width 566 height 161
paste textarea "I’ve always enjoyed helping people and making a positive difference in their li…"
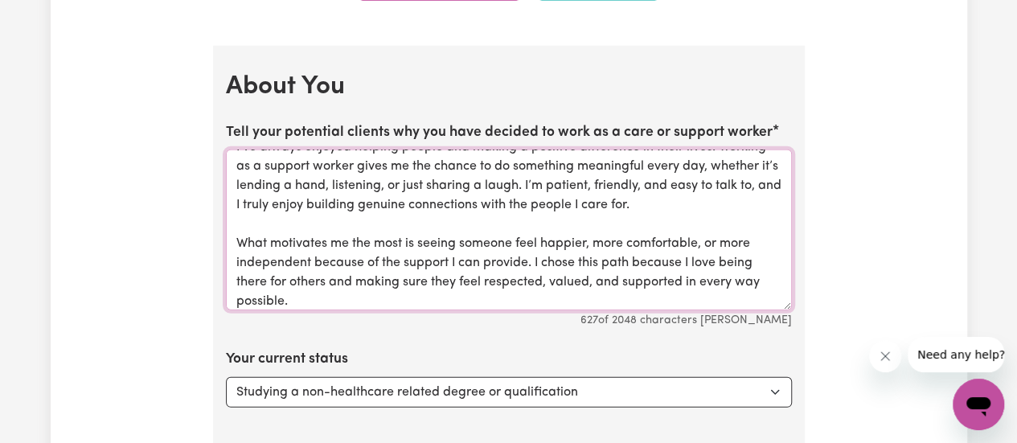
scroll to position [18, 0]
click at [235, 237] on textarea "I’ve always enjoyed helping people and making a positive difference in their li…" at bounding box center [509, 230] width 566 height 161
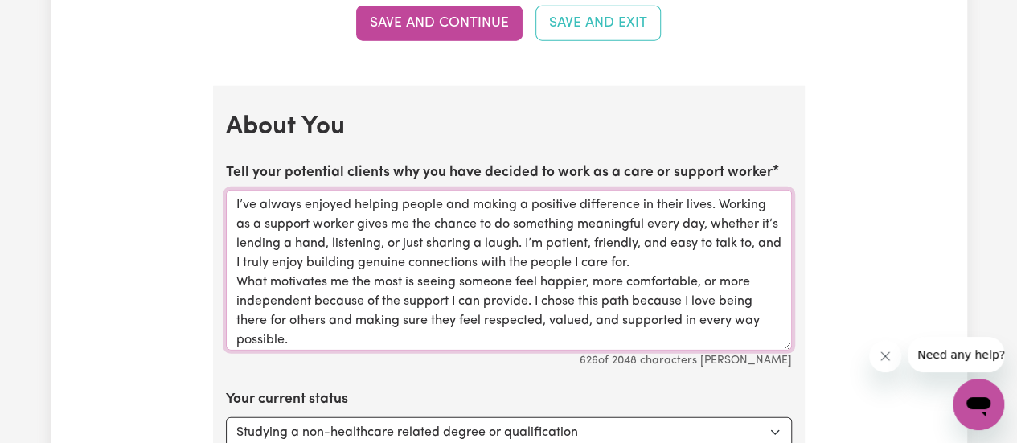
scroll to position [2121, 0]
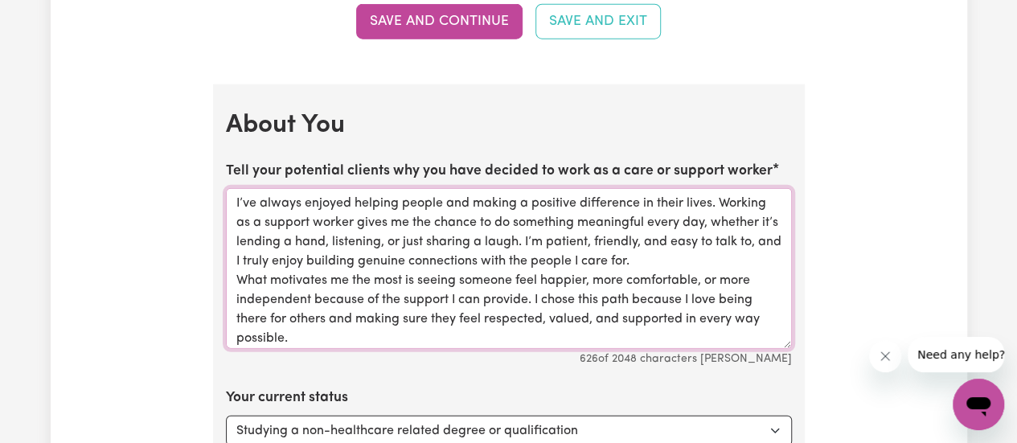
click at [458, 248] on textarea "I’ve always enjoyed helping people and making a positive difference in their li…" at bounding box center [509, 268] width 566 height 161
type textarea "I’ve always enjoyed helping people and making a positive difference in their li…"
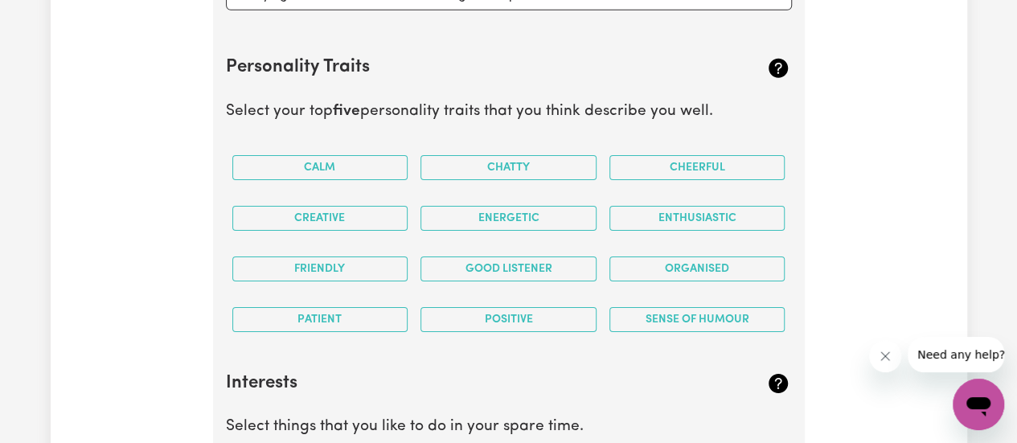
scroll to position [2558, 0]
click at [318, 160] on button "Calm" at bounding box center [320, 166] width 176 height 25
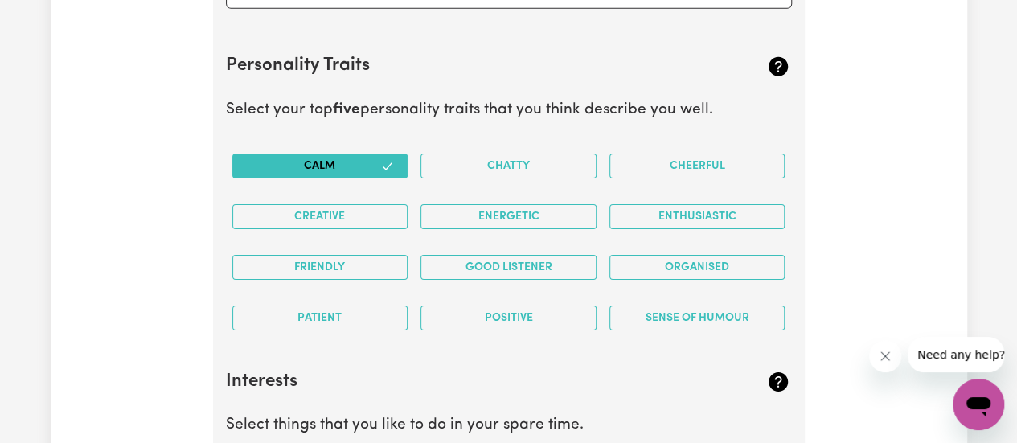
click at [354, 261] on button "Friendly" at bounding box center [320, 267] width 176 height 25
click at [360, 310] on button "Patient" at bounding box center [320, 318] width 176 height 25
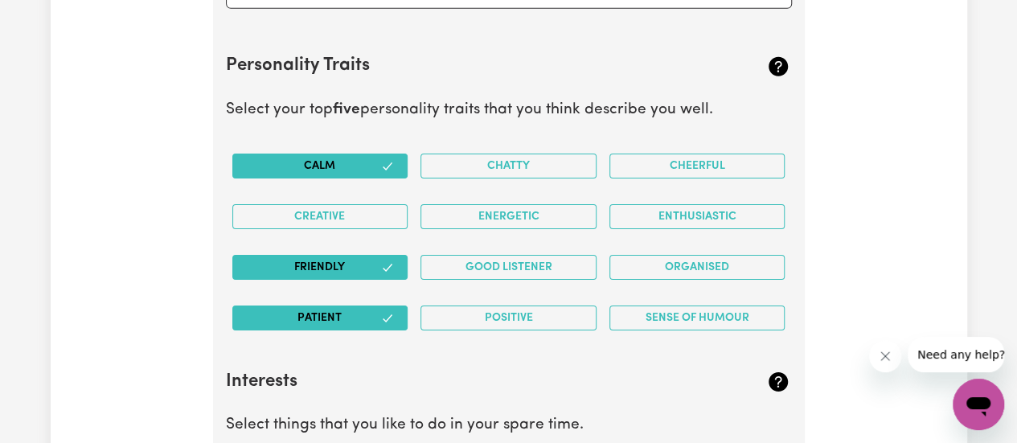
click at [497, 308] on button "Positive" at bounding box center [509, 318] width 176 height 25
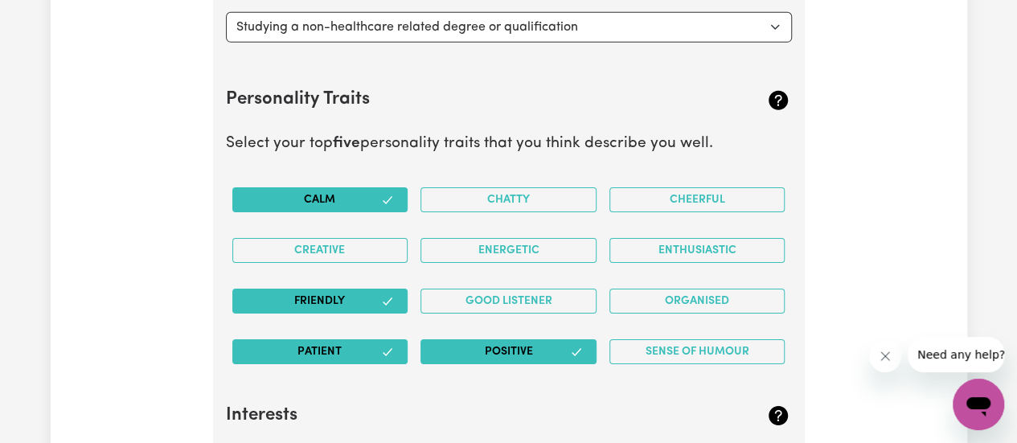
scroll to position [2523, 0]
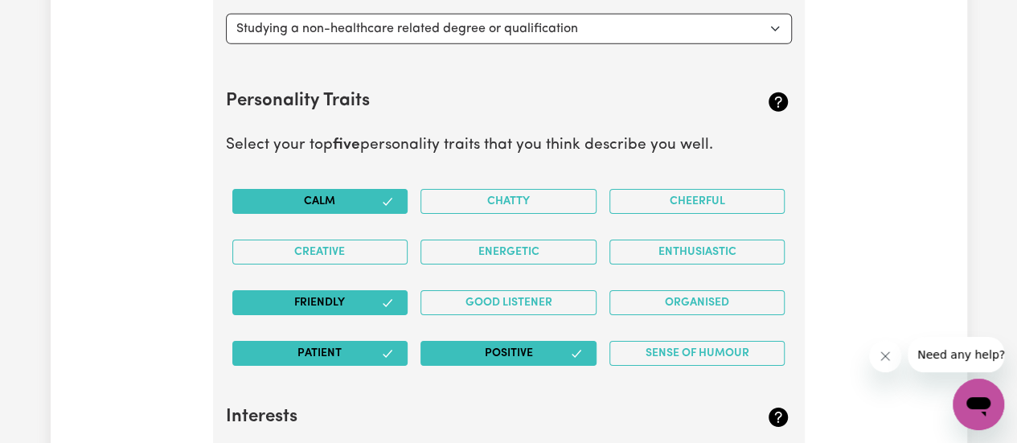
click at [537, 341] on button "Positive" at bounding box center [509, 353] width 176 height 25
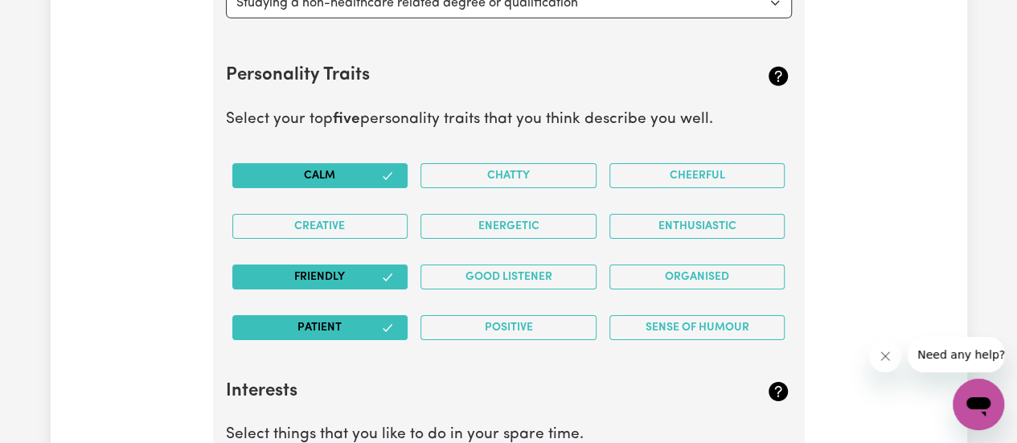
scroll to position [2550, 0]
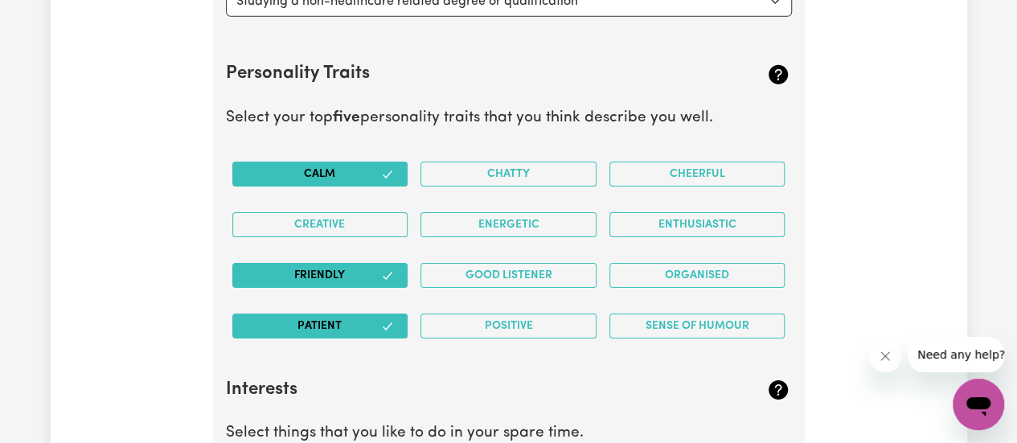
click at [510, 273] on button "Good Listener" at bounding box center [509, 275] width 176 height 25
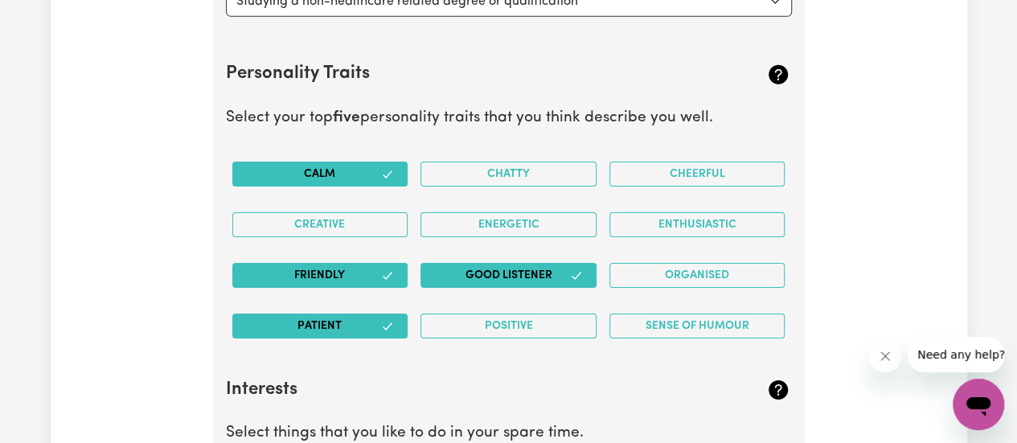
click at [661, 171] on button "Cheerful" at bounding box center [697, 174] width 176 height 25
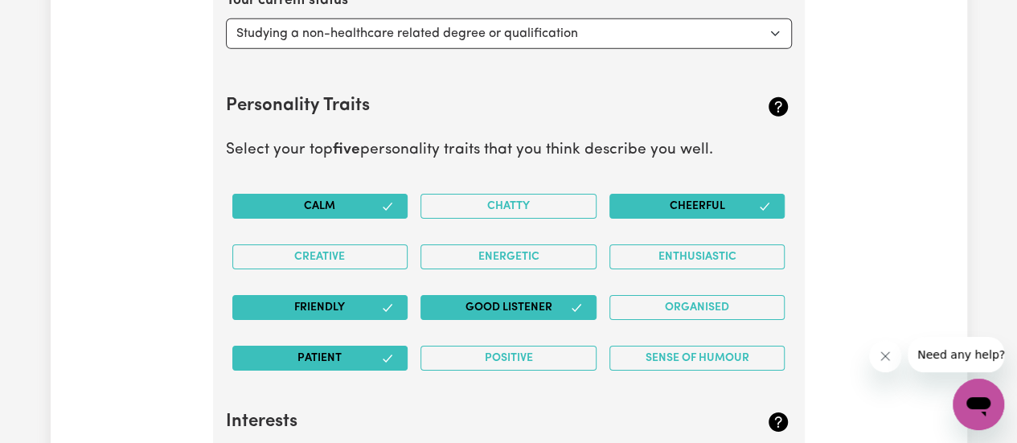
scroll to position [2521, 0]
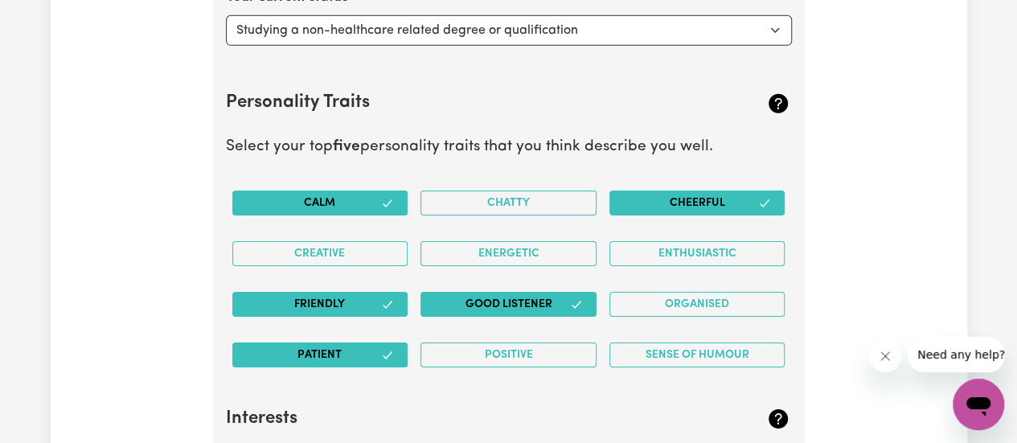
click at [680, 199] on button "Cheerful" at bounding box center [697, 203] width 176 height 25
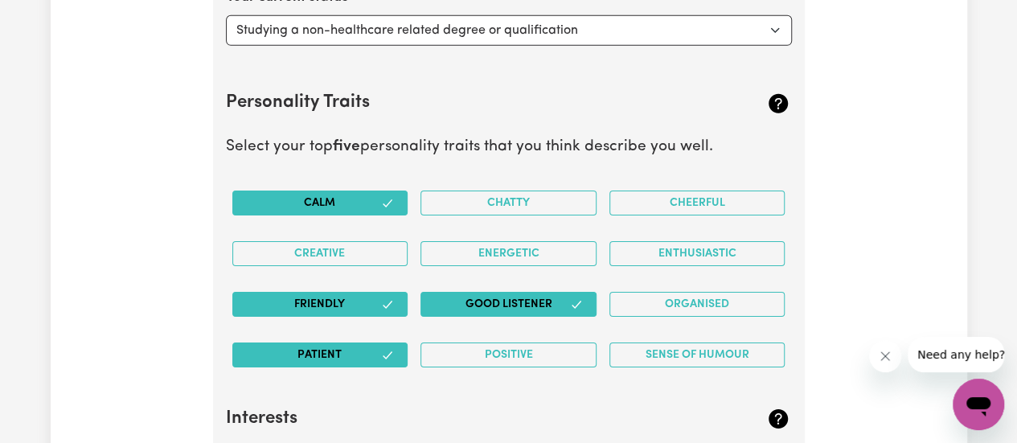
click at [508, 355] on button "Positive" at bounding box center [509, 355] width 176 height 25
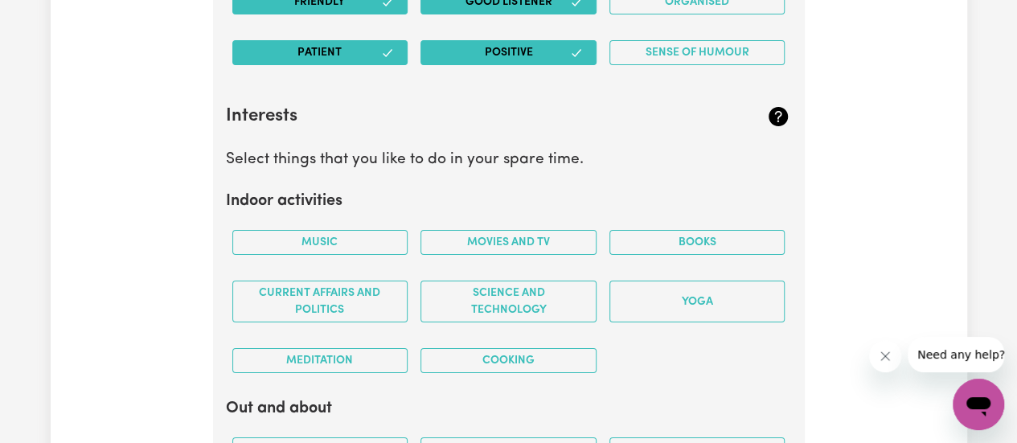
scroll to position [2824, 0]
click at [348, 236] on button "Music" at bounding box center [320, 242] width 176 height 25
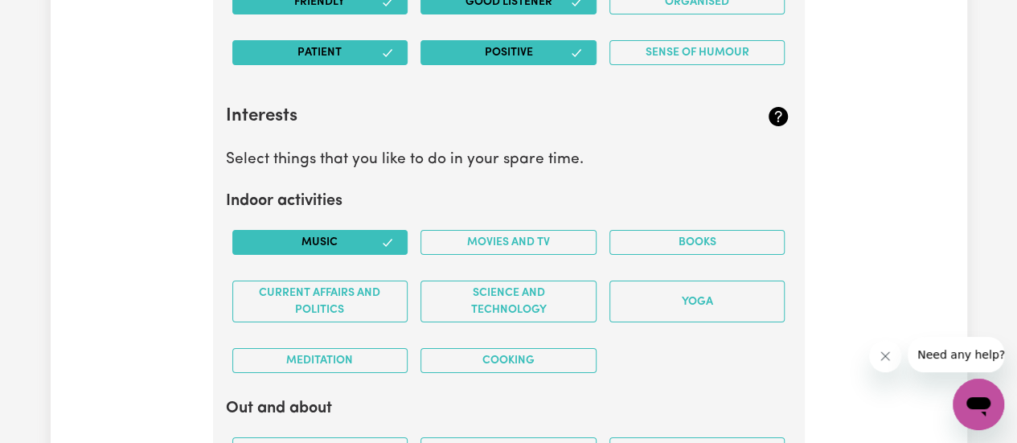
click at [478, 240] on button "Movies and TV" at bounding box center [509, 242] width 176 height 25
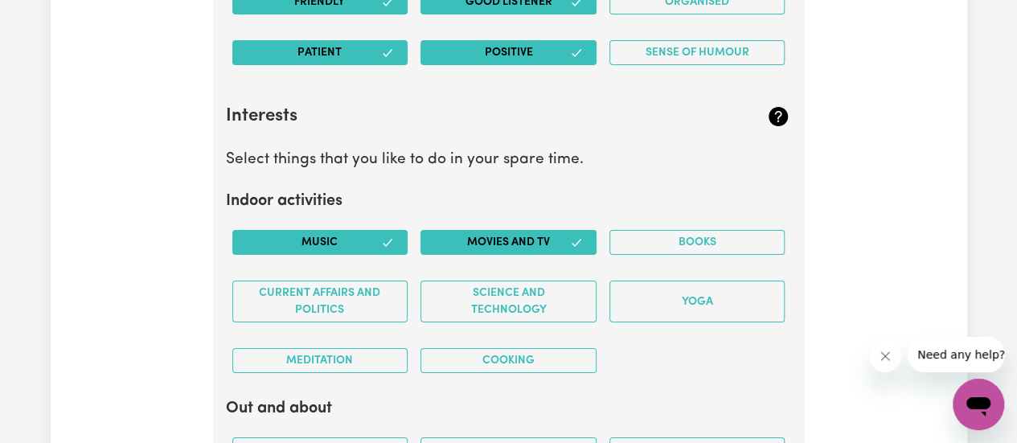
click at [348, 359] on button "Meditation" at bounding box center [320, 360] width 176 height 25
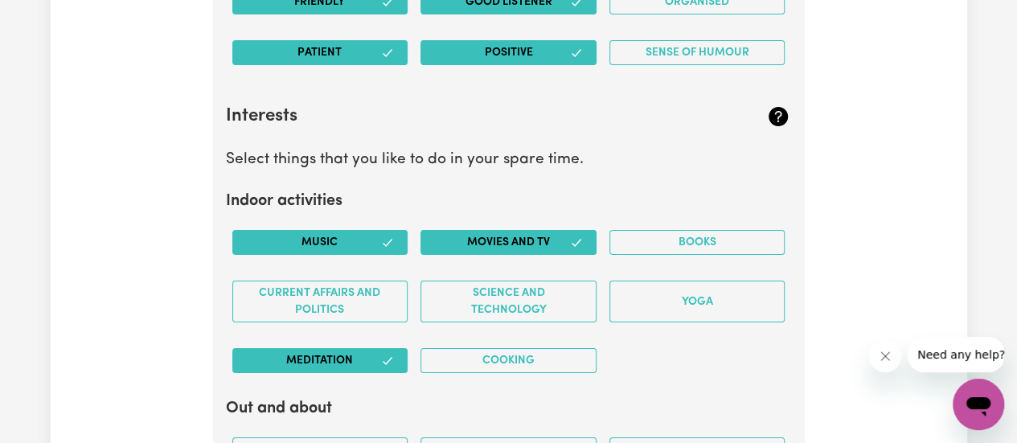
click at [473, 351] on button "Cooking" at bounding box center [509, 360] width 176 height 25
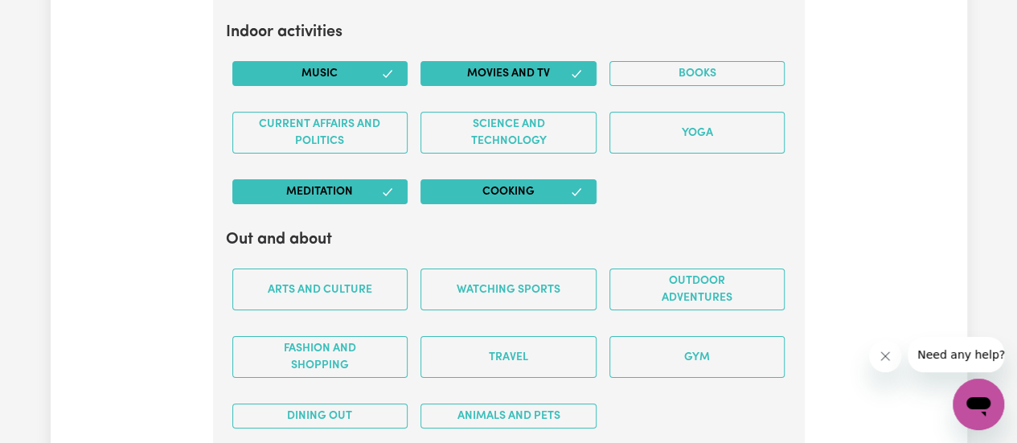
scroll to position [2993, 0]
click at [667, 61] on button "Books" at bounding box center [697, 73] width 176 height 25
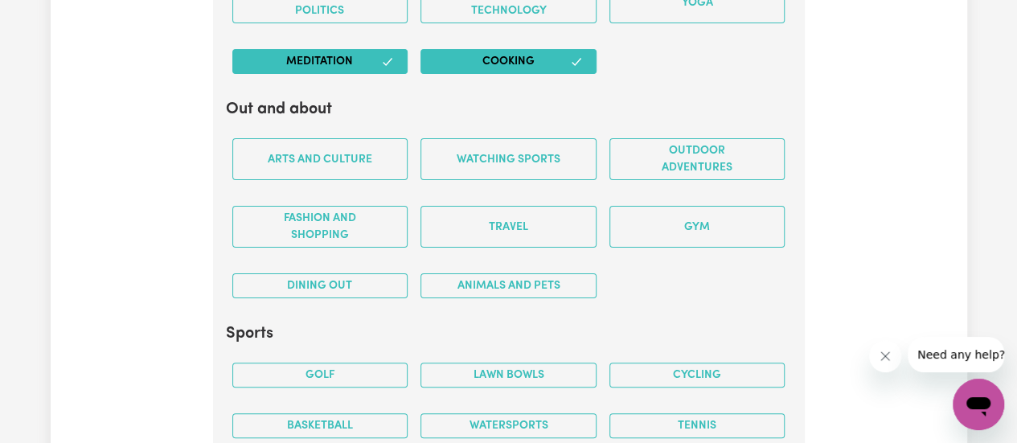
scroll to position [3147, 0]
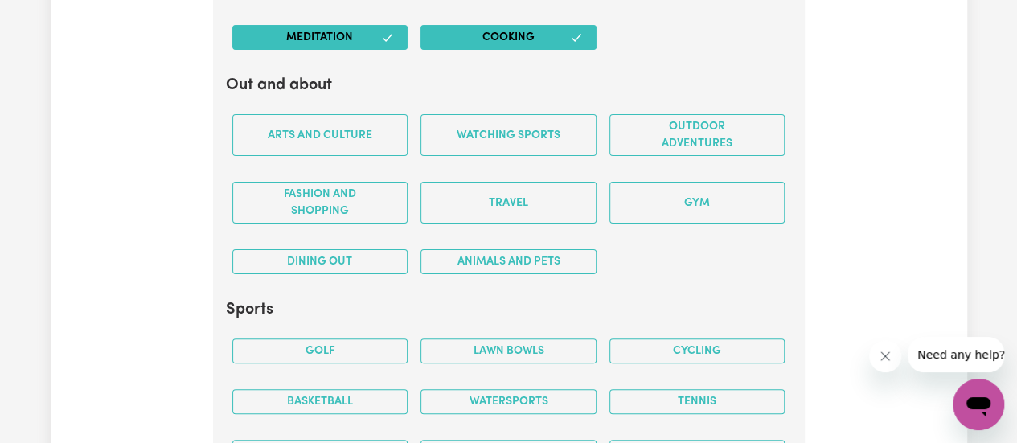
click at [675, 126] on button "Outdoor adventures" at bounding box center [697, 135] width 176 height 42
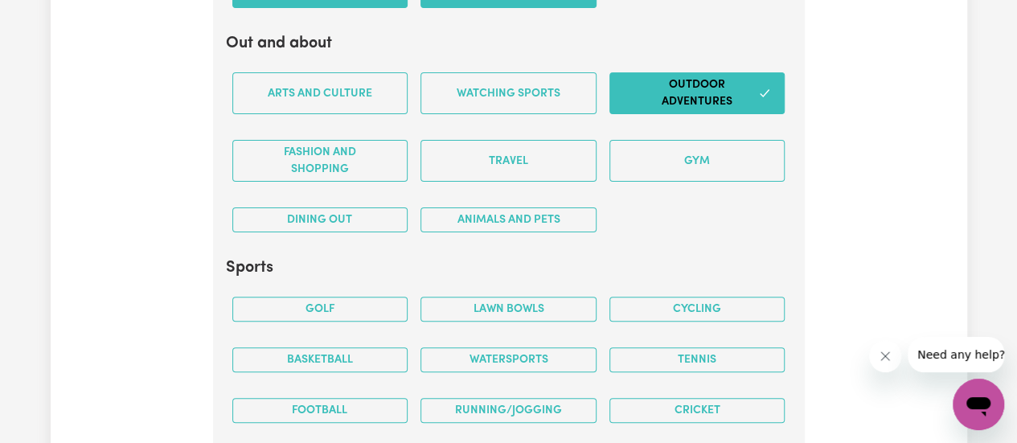
scroll to position [3210, 0]
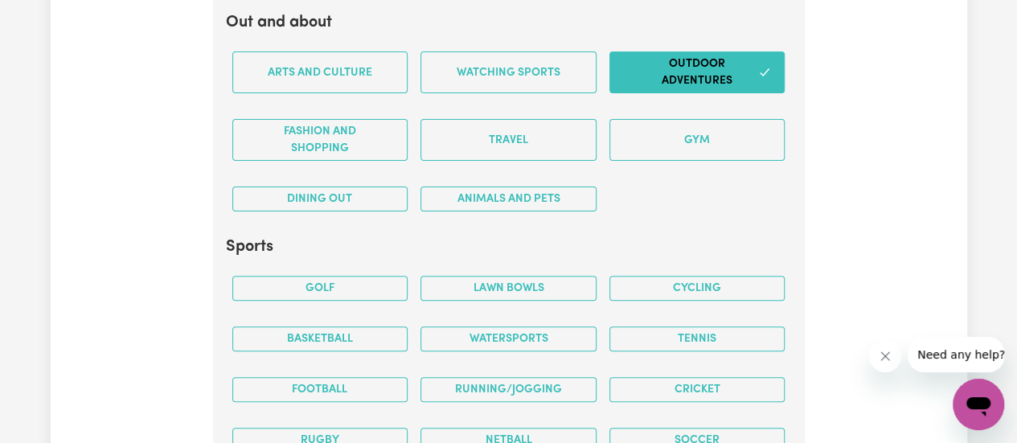
click at [343, 125] on button "Fashion and shopping" at bounding box center [320, 140] width 176 height 42
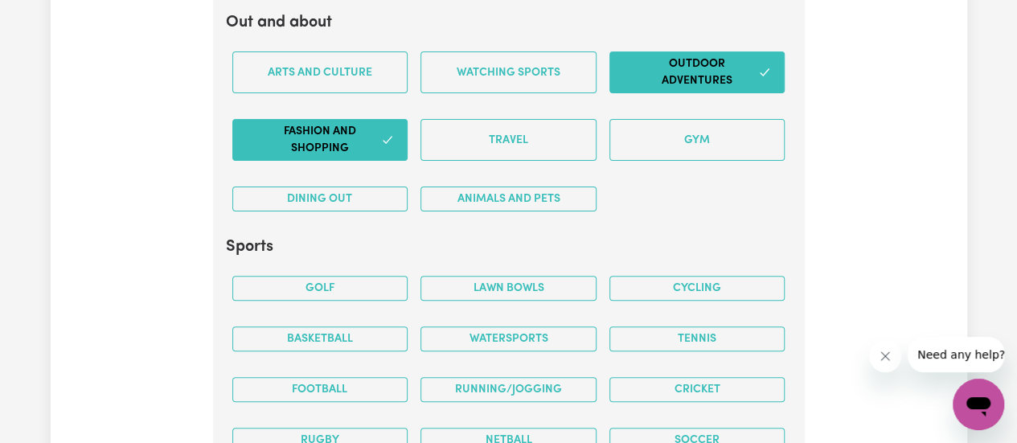
click at [330, 69] on button "Arts and Culture" at bounding box center [320, 72] width 176 height 42
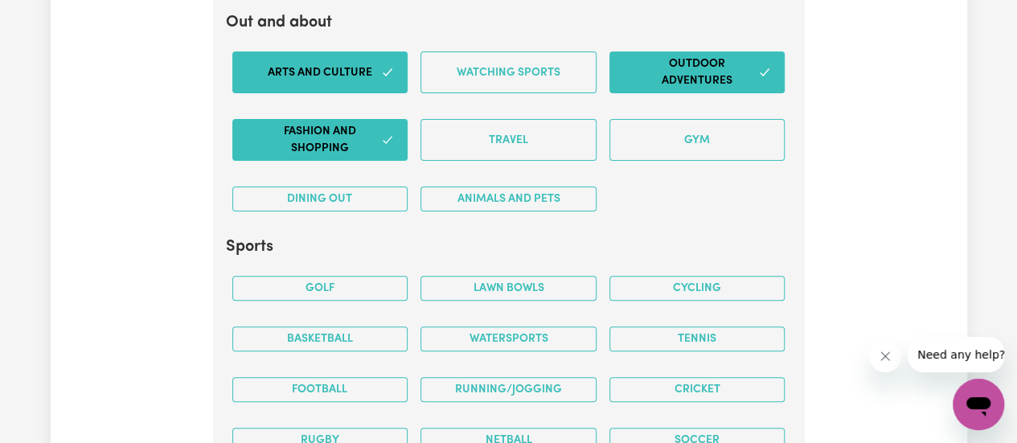
click at [355, 196] on button "Dining out" at bounding box center [320, 199] width 176 height 25
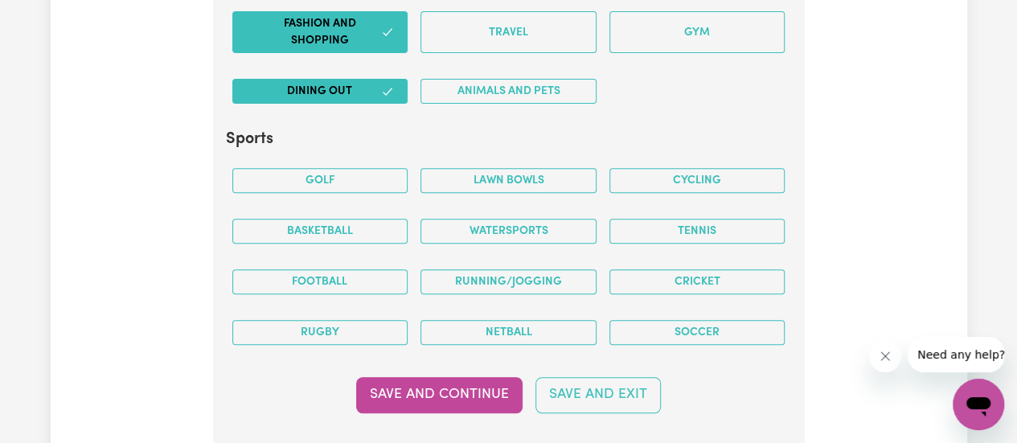
scroll to position [3346, 0]
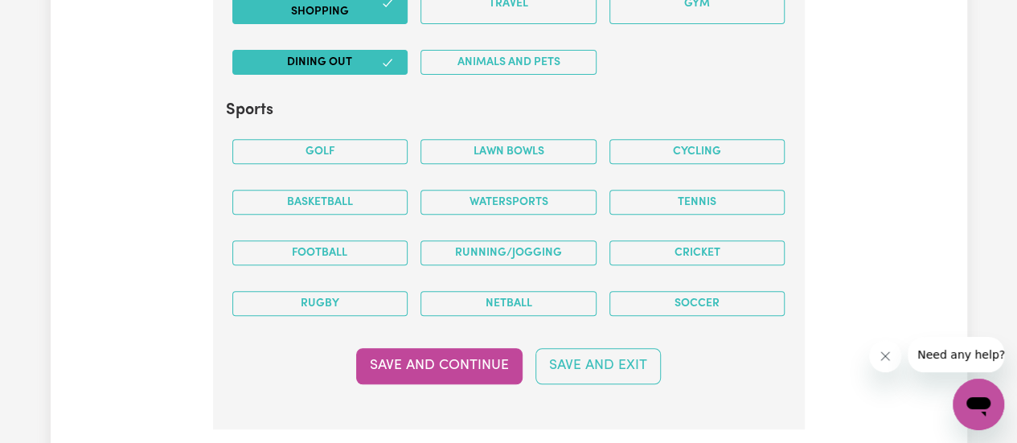
click at [691, 292] on button "Soccer" at bounding box center [697, 303] width 176 height 25
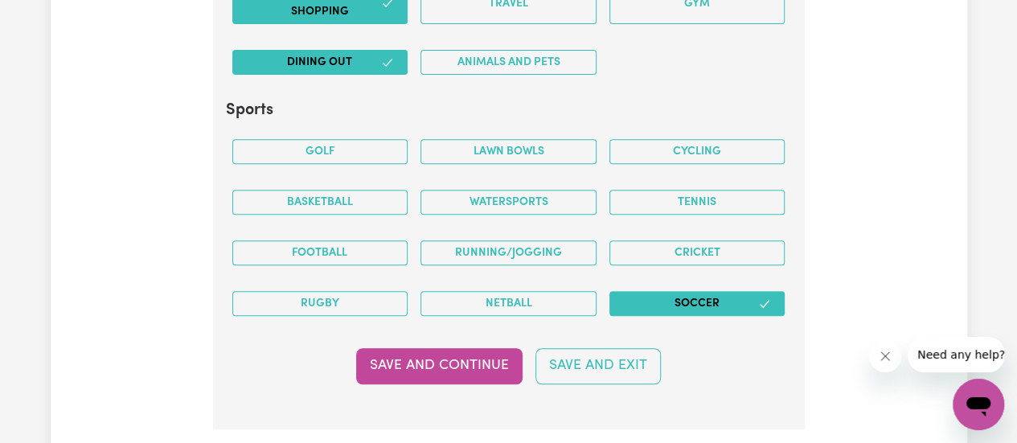
click at [359, 241] on button "Football" at bounding box center [320, 252] width 176 height 25
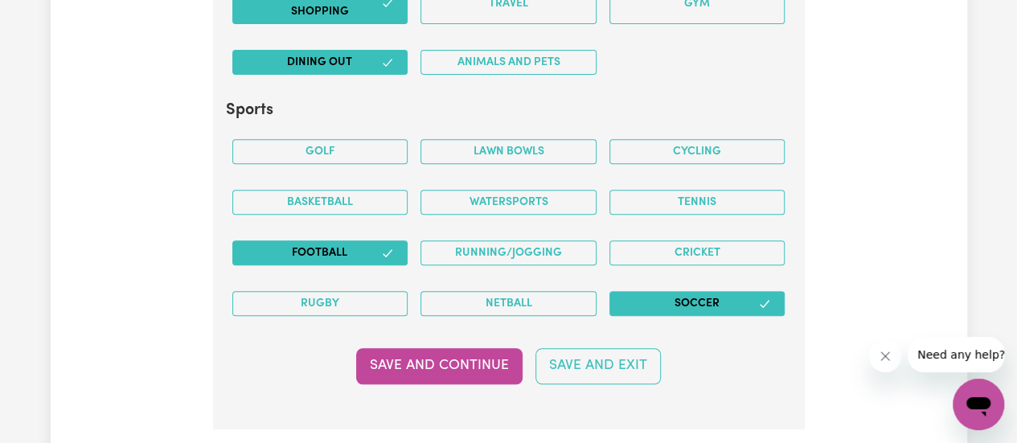
click at [655, 240] on button "Cricket" at bounding box center [697, 252] width 176 height 25
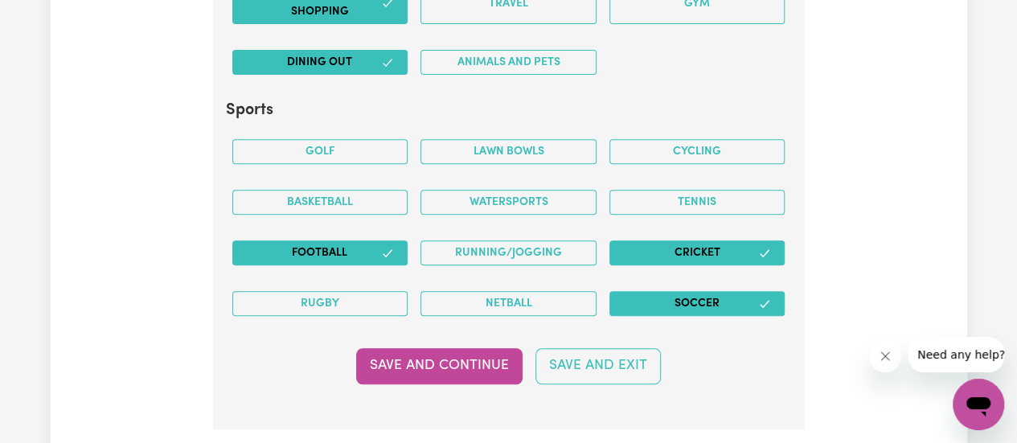
click at [429, 348] on button "Save and Continue" at bounding box center [439, 365] width 166 height 35
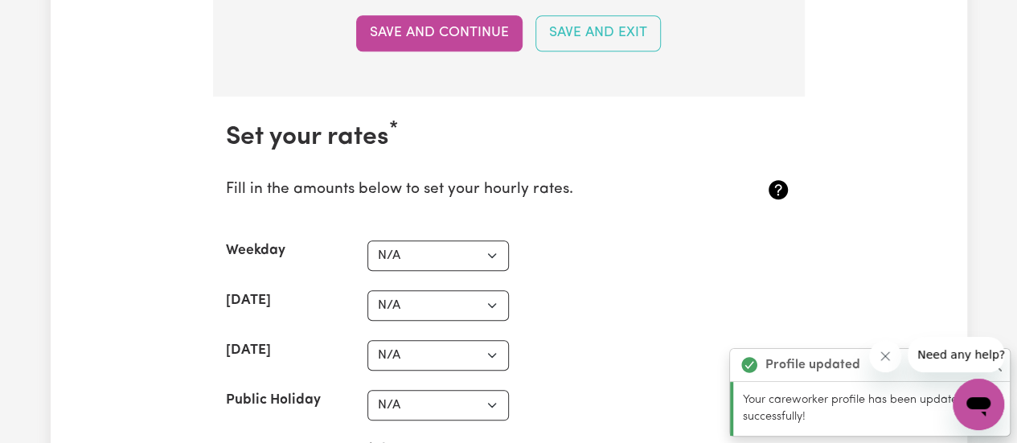
scroll to position [3700, 0]
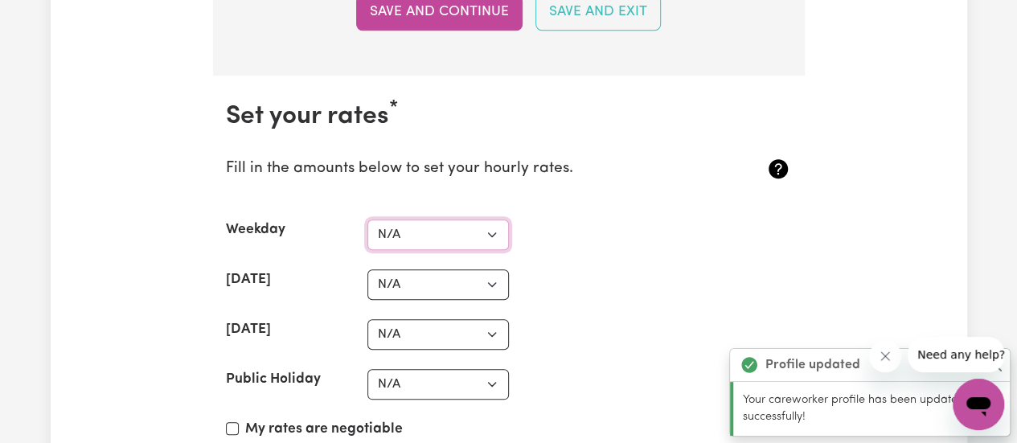
click at [421, 230] on select "N/A $37 $38 $39 $40 $41 $42 $43 $44 $45 $46 $47 $48 $49 $50 $51 $52 $53 $54 $55…" at bounding box center [438, 235] width 142 height 31
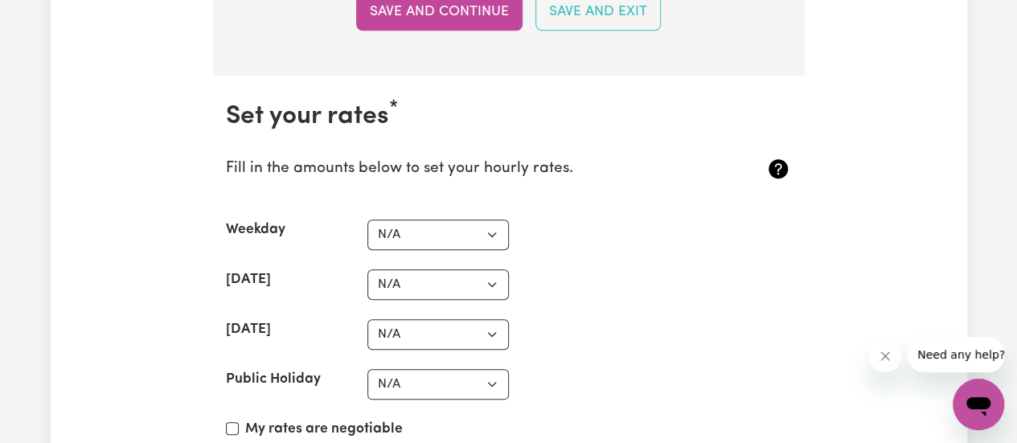
click at [625, 220] on div "Weekday N/A $37 $38 $39 $40 $41 $42 $43 $44 $45 $46 $47 $48 $49 $50 $51 $52 $53…" at bounding box center [509, 235] width 566 height 31
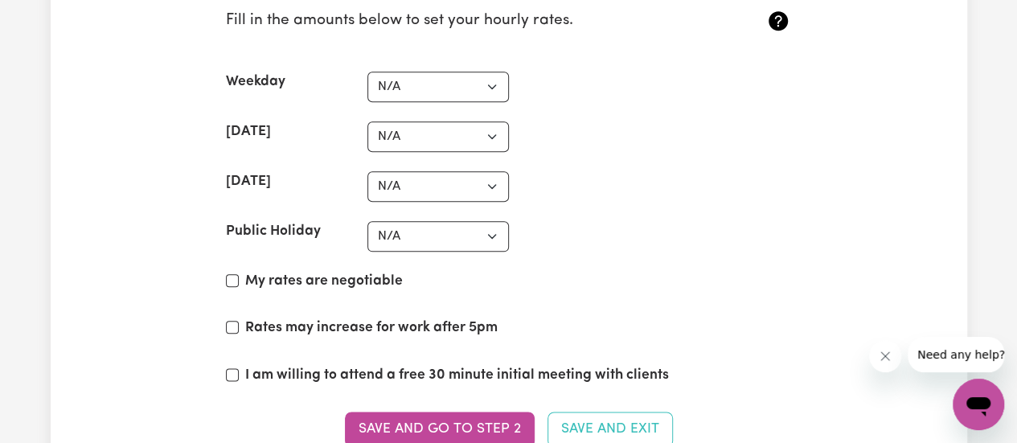
scroll to position [3850, 0]
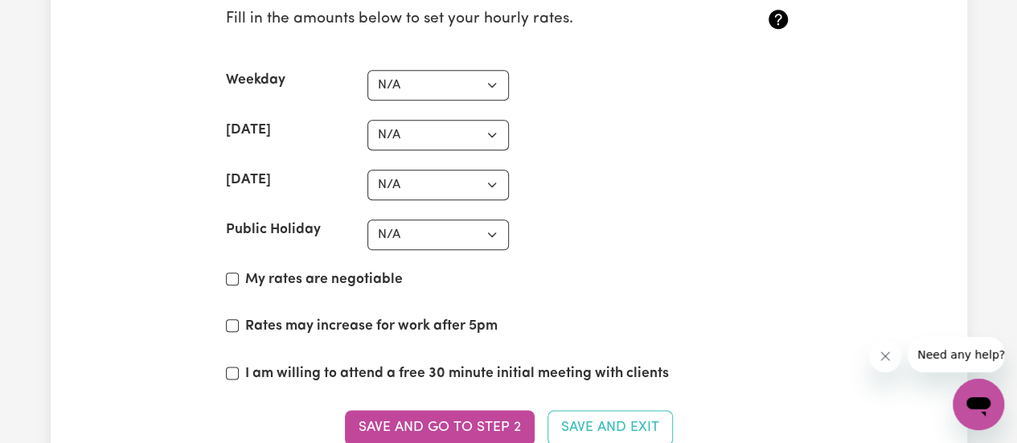
click at [332, 269] on label "My rates are negotiable" at bounding box center [324, 279] width 158 height 21
click at [239, 273] on input "My rates are negotiable" at bounding box center [232, 279] width 13 height 13
checkbox input "true"
click at [240, 316] on div "Rates may increase for work after 5pm" at bounding box center [509, 329] width 566 height 27
click at [232, 319] on input "Rates may increase for work after 5pm" at bounding box center [232, 325] width 13 height 13
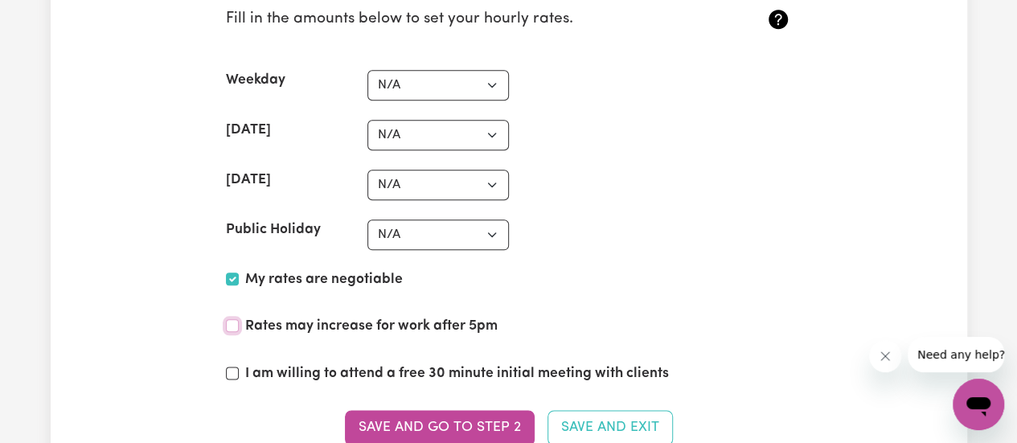
checkbox input "true"
click at [235, 367] on input "I am willing to attend a free 30 minute initial meeting with clients" at bounding box center [232, 373] width 13 height 13
checkbox input "true"
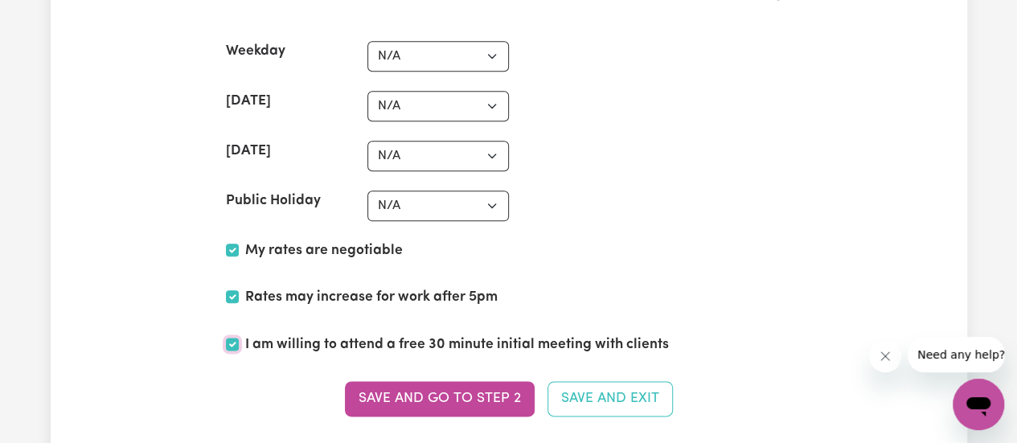
scroll to position [3882, 0]
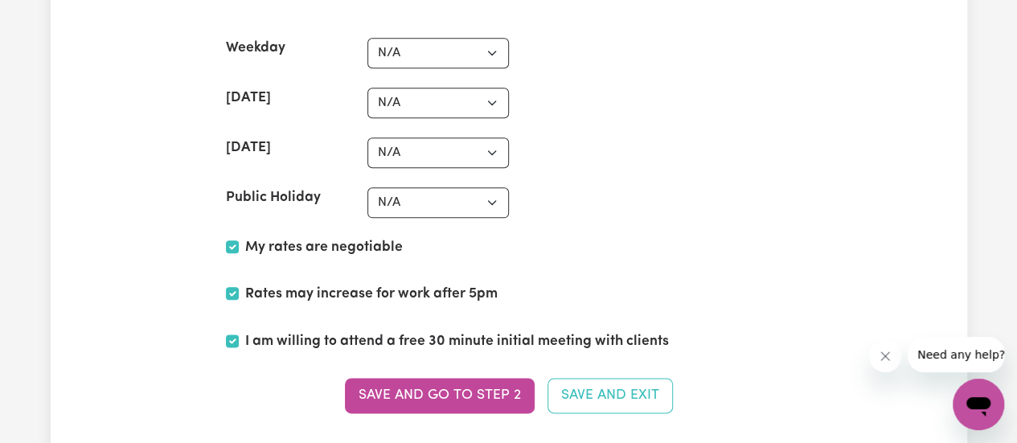
click at [435, 378] on button "Save and go to Step 2" at bounding box center [440, 395] width 190 height 35
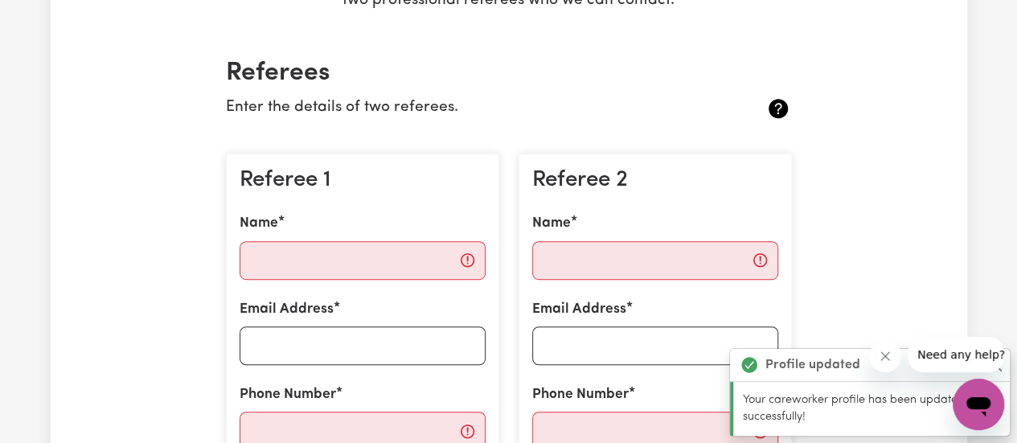
scroll to position [383, 0]
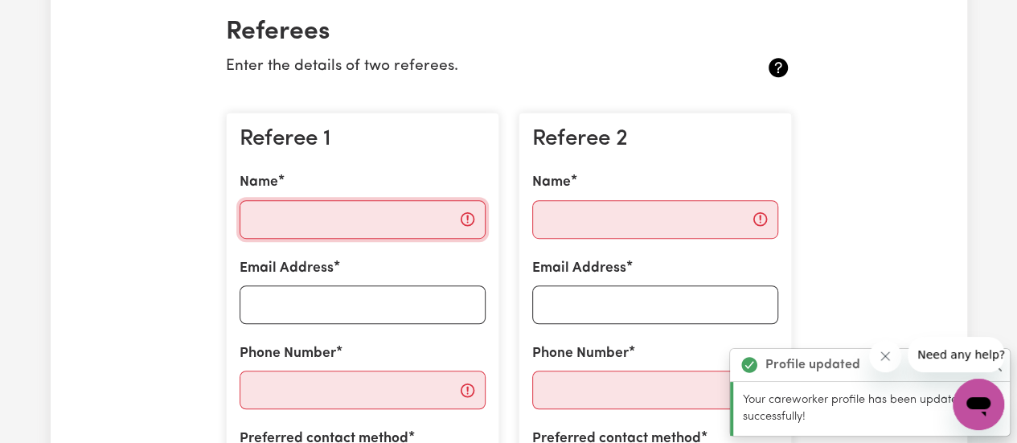
click at [357, 223] on input "Name" at bounding box center [363, 219] width 246 height 39
click at [311, 159] on div "Referee 1 Name Email Address Phone Number Preferred contact method Phone Email" at bounding box center [362, 315] width 273 height 405
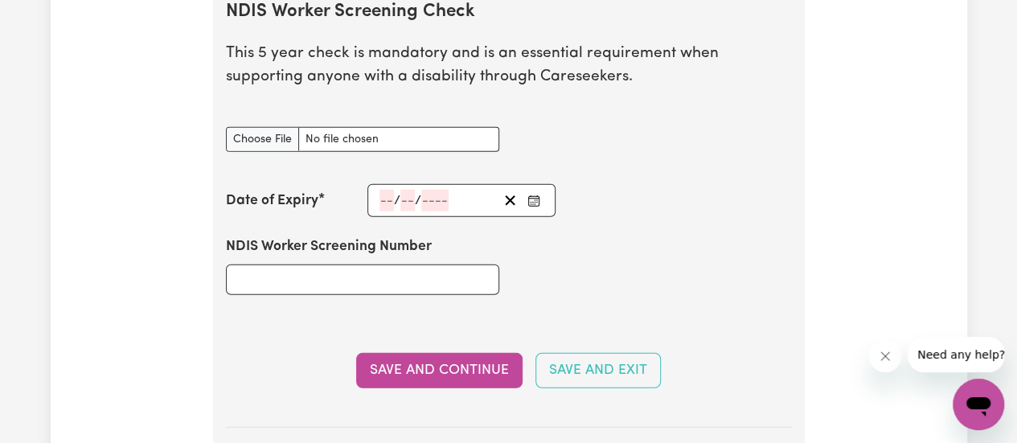
scroll to position [1983, 0]
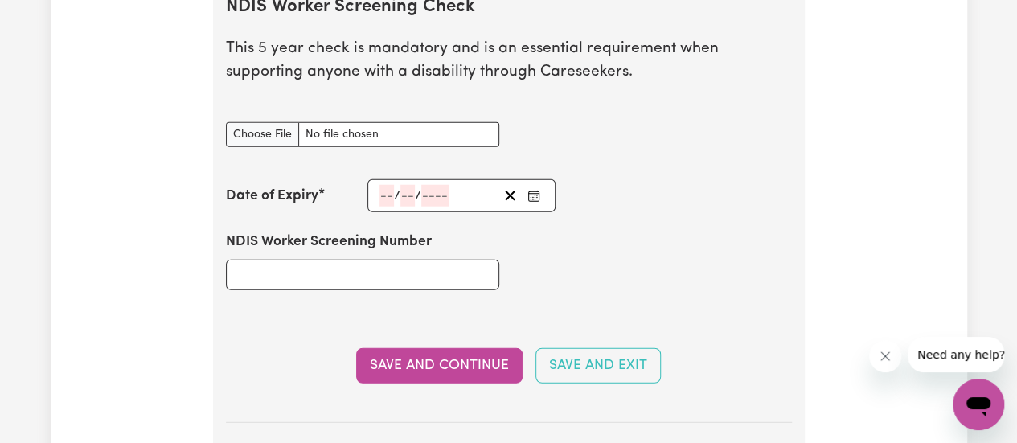
click at [325, 199] on div "Date of Expiry" at bounding box center [297, 196] width 142 height 21
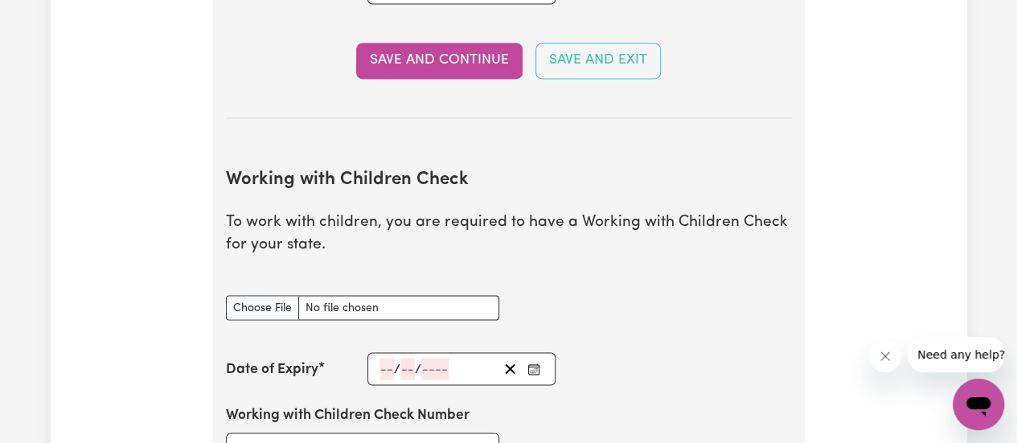
scroll to position [1315, 0]
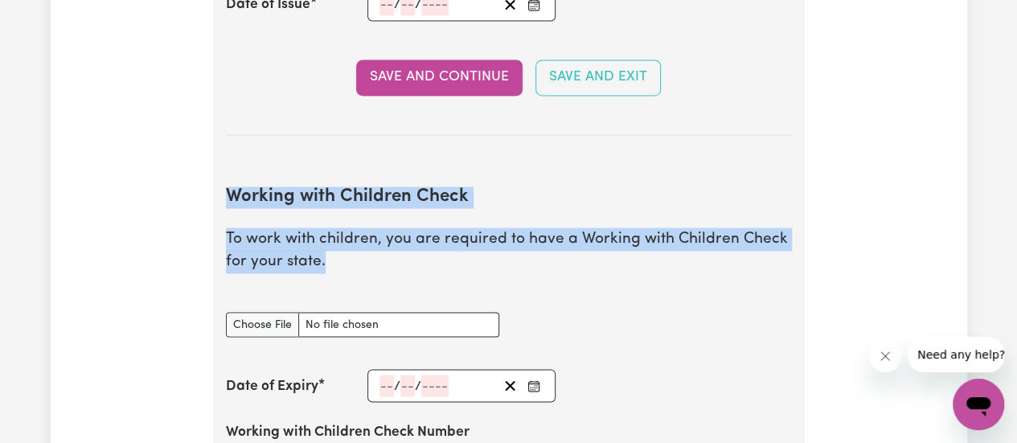
drag, startPoint x: 330, startPoint y: 267, endPoint x: 223, endPoint y: 202, distance: 125.9
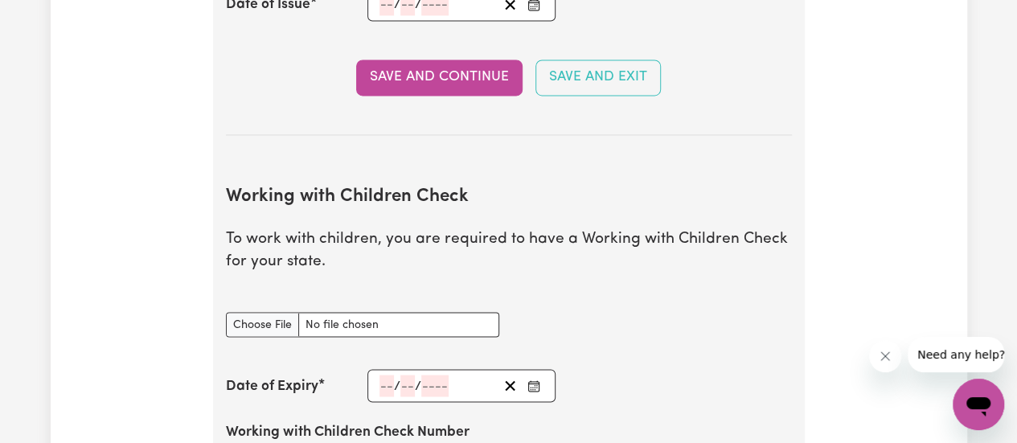
drag, startPoint x: 223, startPoint y: 202, endPoint x: 334, endPoint y: 273, distance: 132.3
click at [334, 273] on section "Working with Children Check To work with children, you are required to have a W…" at bounding box center [509, 387] width 566 height 452
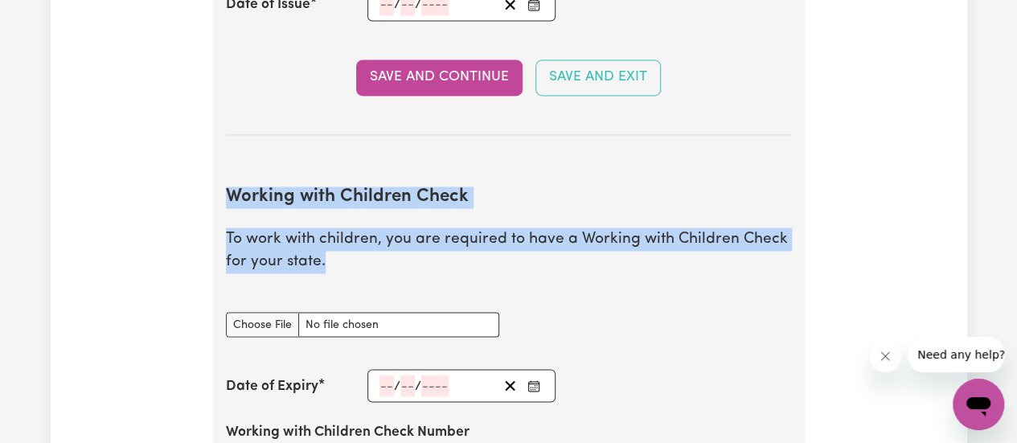
drag, startPoint x: 322, startPoint y: 263, endPoint x: 222, endPoint y: 189, distance: 124.1
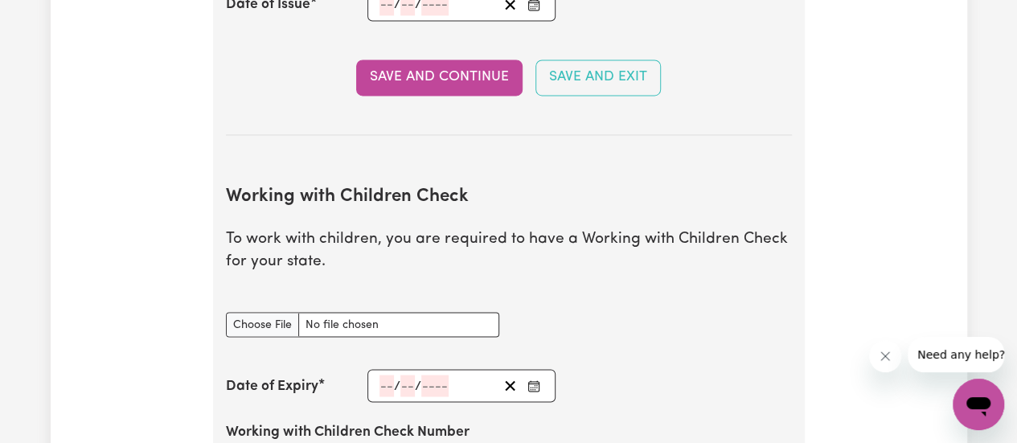
drag, startPoint x: 222, startPoint y: 189, endPoint x: 322, endPoint y: 263, distance: 124.8
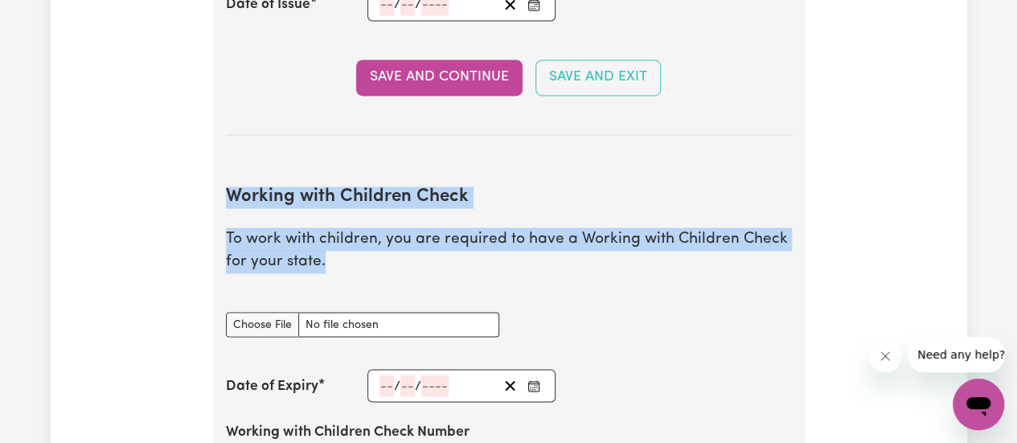
click at [322, 263] on p "To work with children, you are required to have a Working with Children Check f…" at bounding box center [509, 251] width 566 height 47
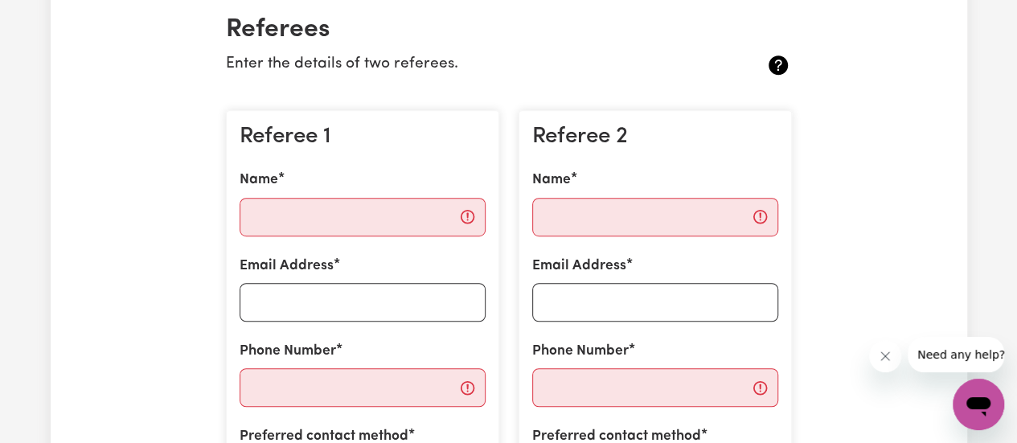
scroll to position [384, 0]
